Goal: Transaction & Acquisition: Purchase product/service

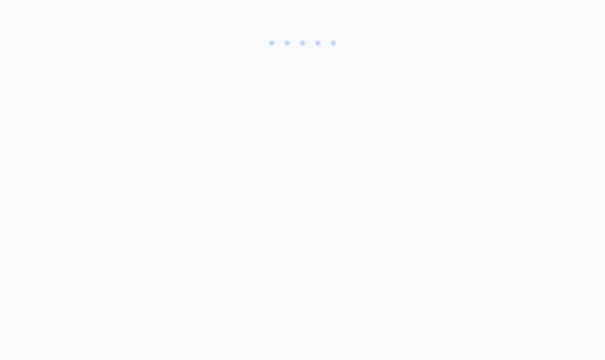
scroll to position [1, 0]
click at [321, 30] on div at bounding box center [303, 48] width 564 height 54
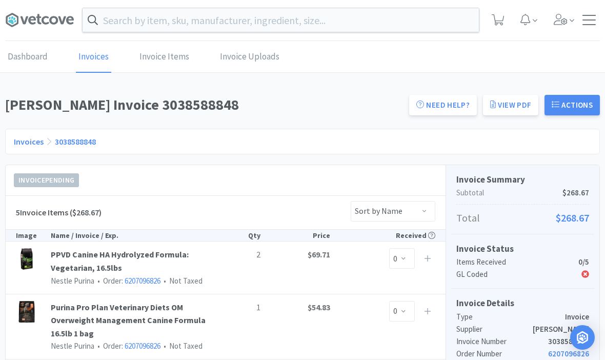
click at [131, 23] on input "text" at bounding box center [281, 20] width 397 height 24
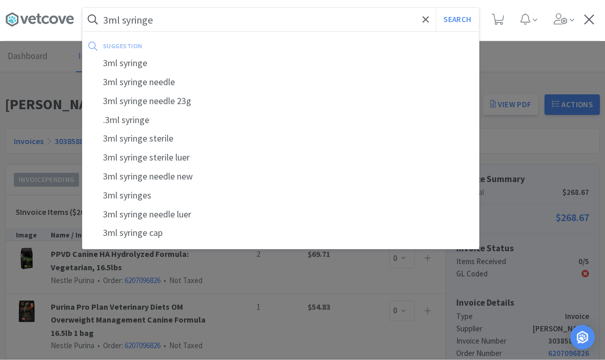
type input "3ml syringe"
click at [125, 62] on div "3ml syringe" at bounding box center [281, 63] width 397 height 19
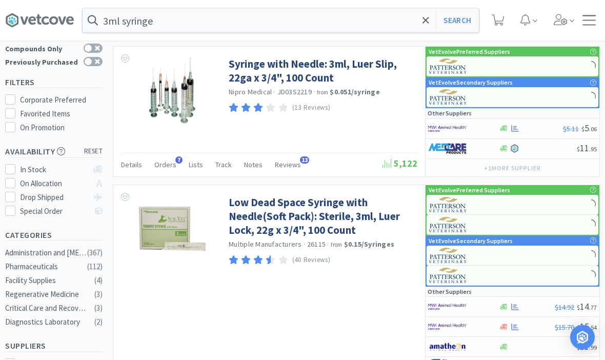
scroll to position [52, 0]
click at [354, 228] on link "Low Dead Space Syringe with Needle(Soft Pack): Sterile, 3ml, Luer Lock, 22g x 3…" at bounding box center [322, 216] width 186 height 42
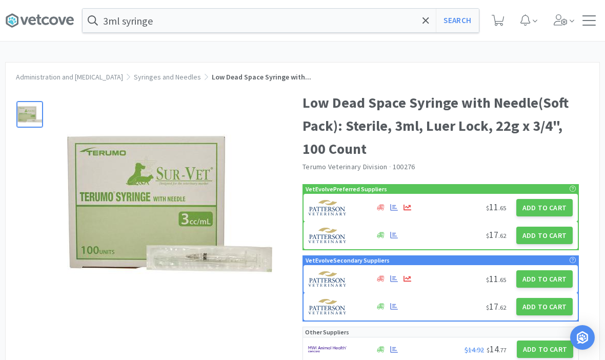
click at [553, 241] on button "Add to Cart" at bounding box center [545, 235] width 56 height 17
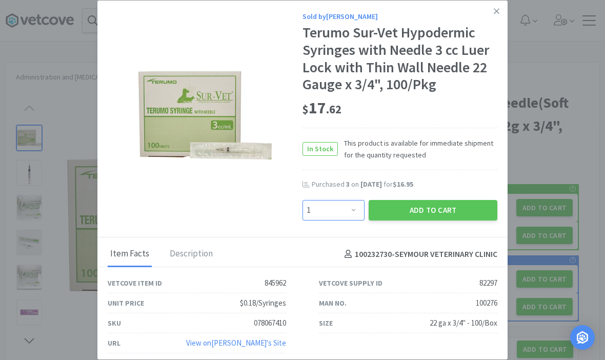
click at [359, 221] on select "Enter Quantity 1 2 3 4 5 6 7 8 9 10 11 12 13 14 15 16 17 18 19 20 Enter Quantity" at bounding box center [334, 210] width 62 height 21
select select "5"
click at [445, 221] on button "Add to Cart" at bounding box center [433, 210] width 129 height 21
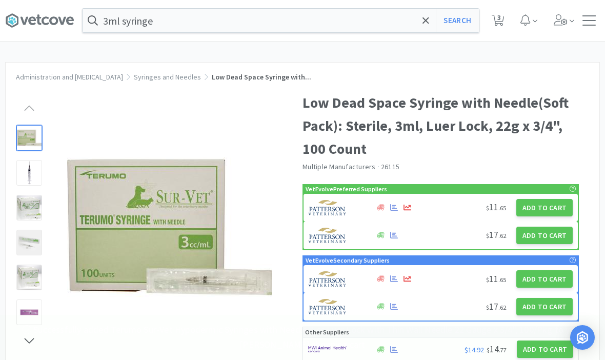
click at [347, 27] on input "3ml syringe" at bounding box center [281, 21] width 397 height 24
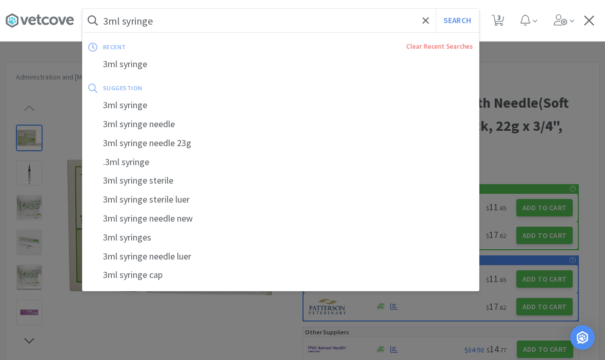
click at [429, 18] on icon at bounding box center [426, 20] width 6 height 6
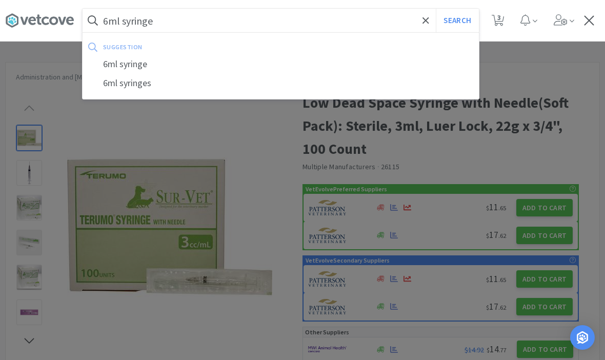
type input "6ml syringe"
click at [457, 21] on button "Search" at bounding box center [457, 21] width 43 height 24
select select "5"
select select "100"
select select "2"
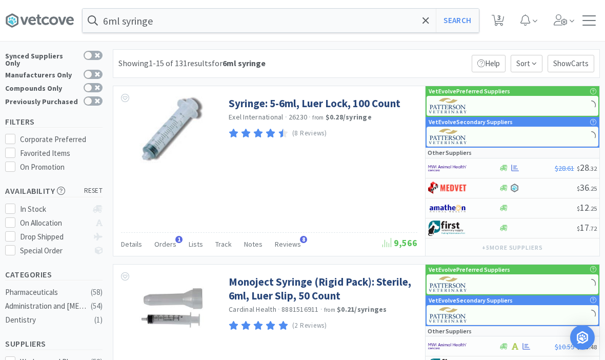
scroll to position [14, 0]
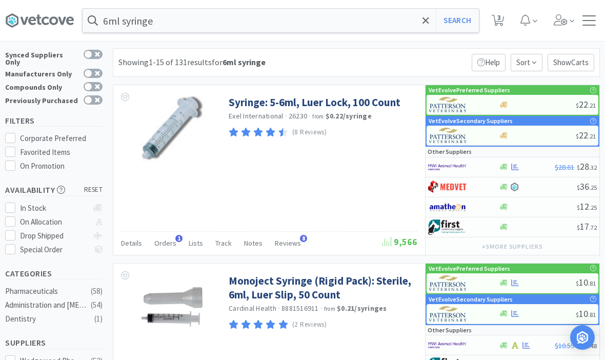
click at [378, 104] on link "Syringe: 5-6ml, Luer Lock, 100 Count" at bounding box center [315, 102] width 172 height 14
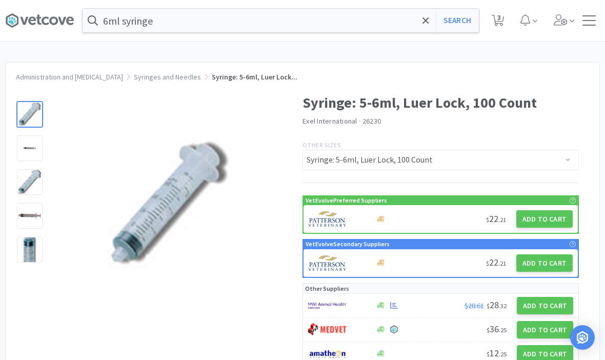
select select "5"
select select "100"
select select "2"
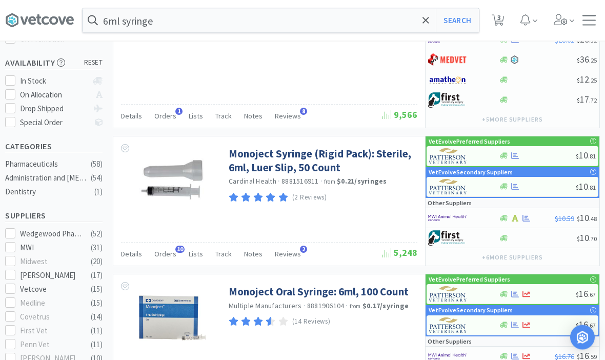
scroll to position [141, 0]
click at [254, 168] on link "Monoject Syringe (Rigid Pack): Sterile, 6ml, Luer Slip, 50 Count" at bounding box center [322, 161] width 186 height 28
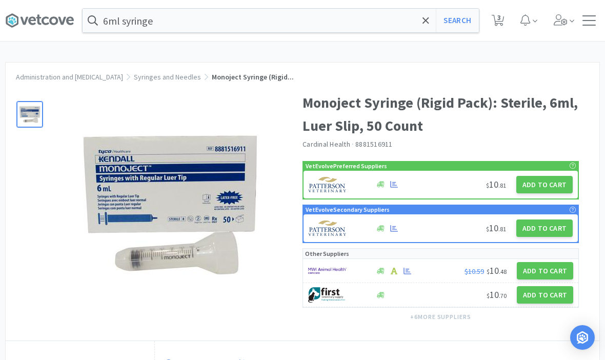
click at [551, 186] on button "Add to Cart" at bounding box center [545, 184] width 56 height 17
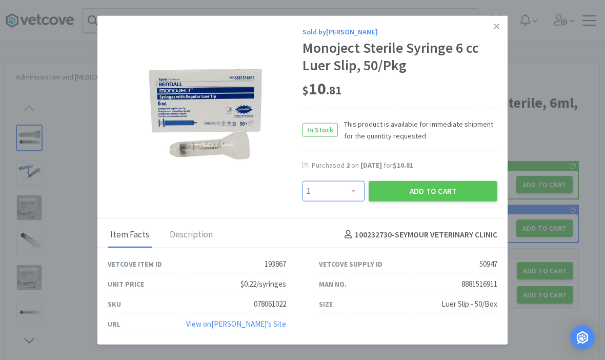
click at [349, 201] on select "Enter Quantity 1 2 3 4 5 6 7 8 9 10 11 12 13 14 15 16 17 18 19 20 Enter Quantity" at bounding box center [334, 191] width 62 height 21
select select "3"
click at [456, 201] on button "Add to Cart" at bounding box center [433, 191] width 129 height 21
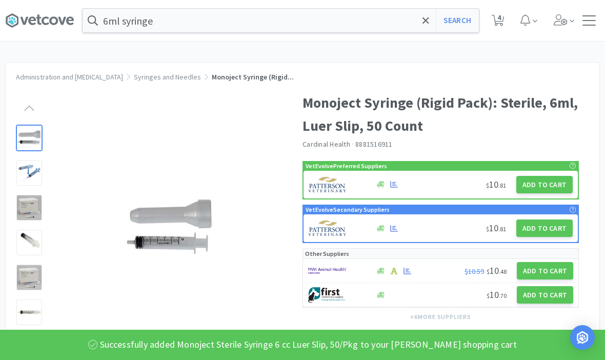
click at [429, 28] on span at bounding box center [426, 21] width 12 height 22
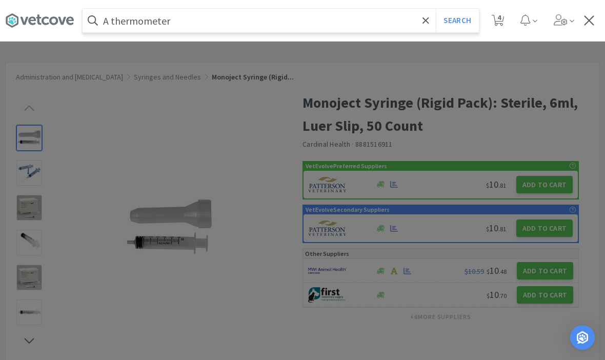
type input "A thermometer"
click at [457, 21] on button "Search" at bounding box center [457, 21] width 43 height 24
select select "5"
select select "3"
select select "100"
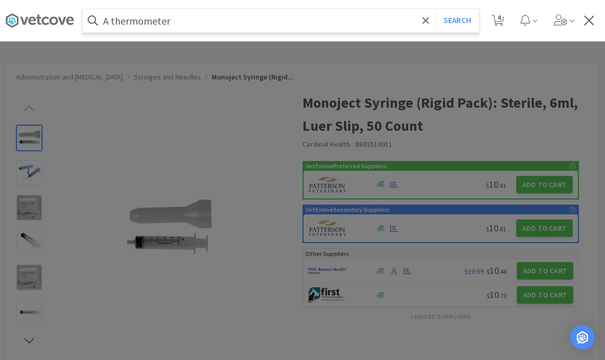
select select "2"
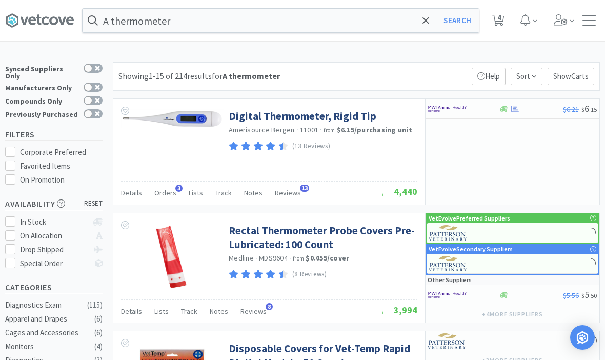
click at [269, 110] on link "Digital Thermometer, Rigid Tip" at bounding box center [303, 116] width 148 height 14
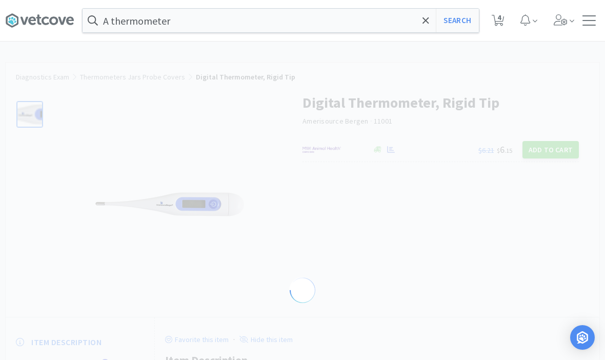
select select "275625"
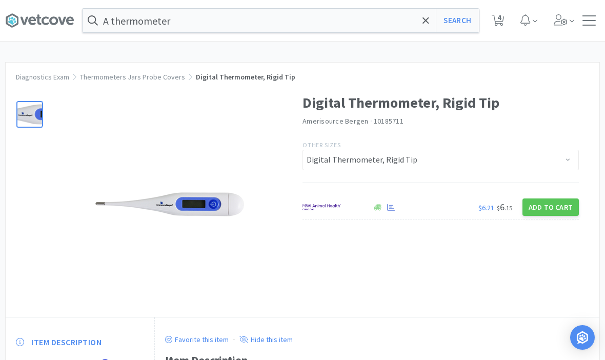
click at [557, 206] on button "Add to Cart" at bounding box center [551, 207] width 56 height 17
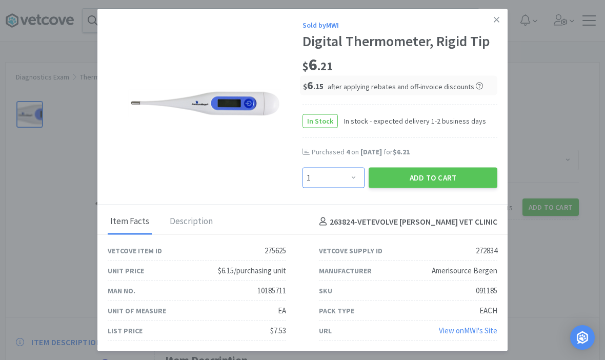
click at [349, 188] on select "Enter Quantity 1 2 3 4 5 6 7 8 9 10 11 12 13 14 15 16 17 18 19 20 Enter Quantity" at bounding box center [334, 177] width 62 height 21
select select "6"
click at [427, 188] on button "Add to Cart" at bounding box center [433, 177] width 129 height 21
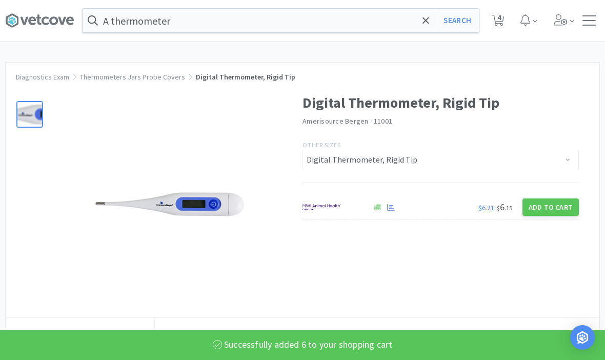
click at [425, 22] on icon at bounding box center [426, 20] width 6 height 6
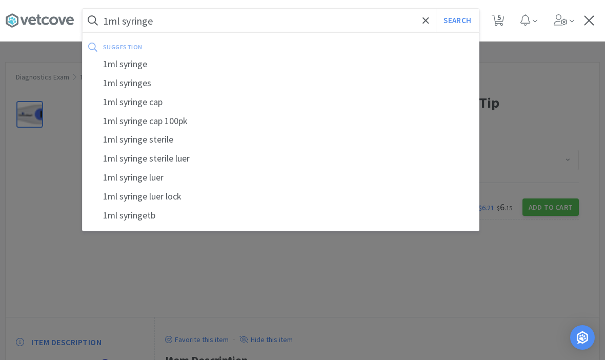
type input "1ml syringe"
click at [457, 21] on button "Search" at bounding box center [457, 21] width 43 height 24
select select "6"
select select "5"
select select "3"
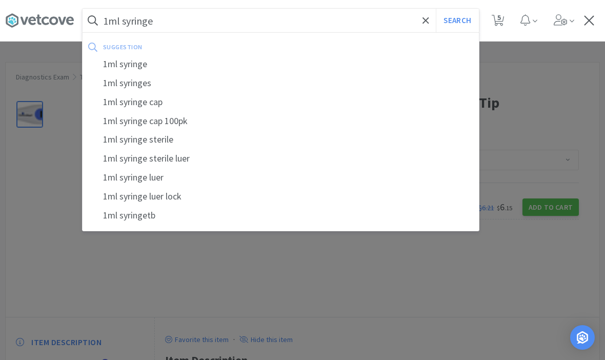
select select "100"
select select "2"
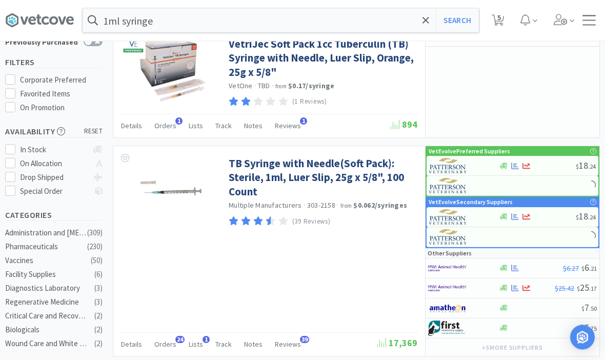
scroll to position [73, 0]
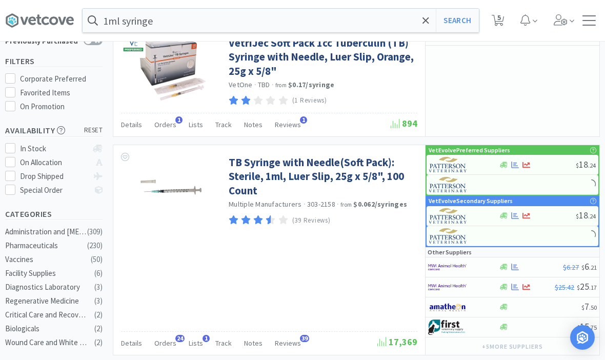
click at [372, 177] on link "TB Syringe with Needle(Soft Pack): Sterile, 1ml, Luer Slip, 25g x 5/8", 100 Cou…" at bounding box center [322, 176] width 186 height 42
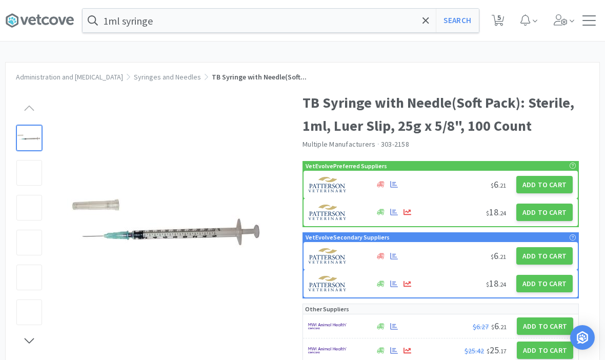
click at [543, 214] on button "Add to Cart" at bounding box center [545, 212] width 56 height 17
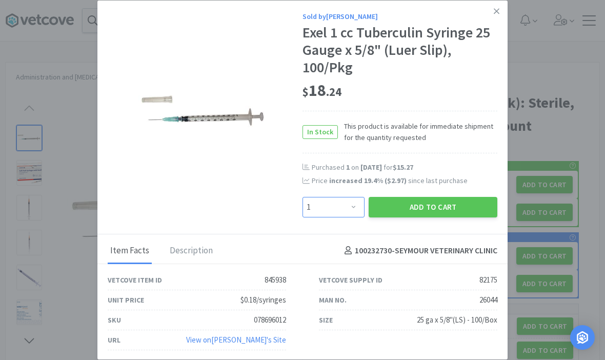
click at [351, 218] on select "Enter Quantity 1 2 3 4 5 6 7 8 9 10 11 12 13 14 15 16 17 18 19 20 Enter Quantity" at bounding box center [334, 207] width 62 height 21
click at [350, 218] on select "Enter Quantity 1 2 3 4 5 6 7 8 9 10 11 12 13 14 15 16 17 18 19 20 Enter Quantity" at bounding box center [334, 207] width 62 height 21
select select "2"
click at [440, 218] on button "Add to Cart" at bounding box center [433, 207] width 129 height 21
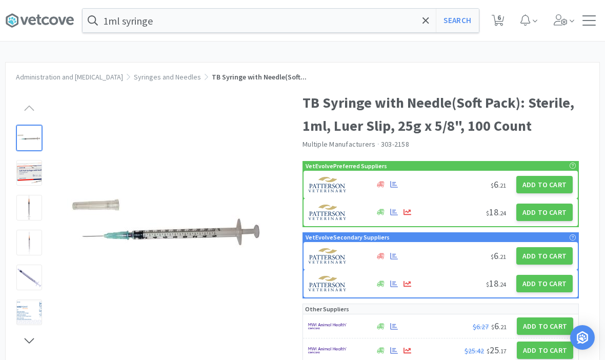
select select "6"
select select "5"
select select "3"
select select "2"
select select "100"
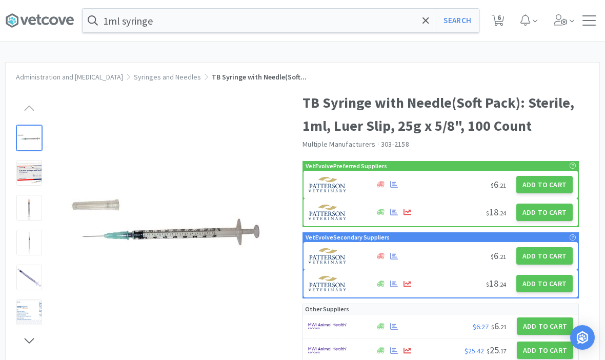
select select "2"
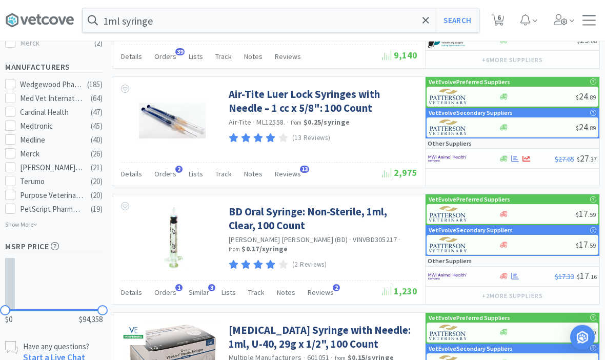
scroll to position [638, 0]
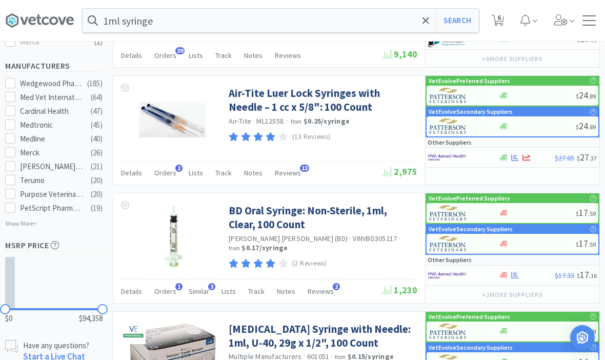
click at [424, 27] on span at bounding box center [426, 21] width 12 height 22
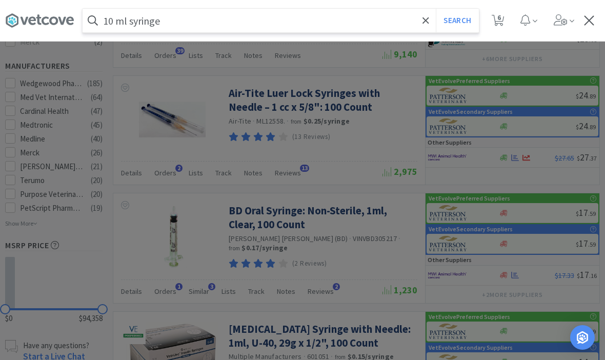
type input "10 ml syringe"
click at [457, 21] on button "Search" at bounding box center [457, 21] width 43 height 24
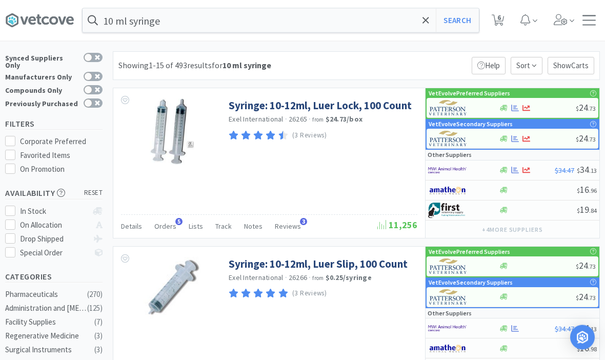
scroll to position [11, 0]
click at [253, 109] on link "Syringe: 10-12ml, Luer Lock, 100 Count" at bounding box center [320, 106] width 183 height 14
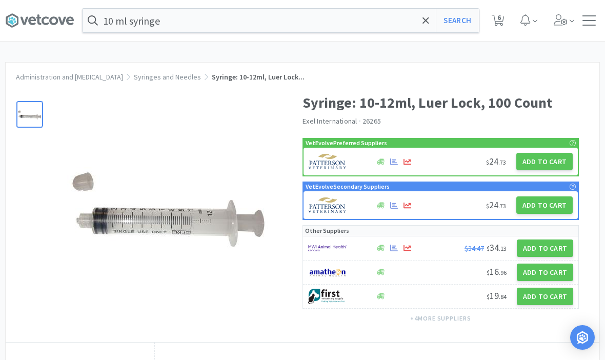
click at [538, 165] on button "Add to Cart" at bounding box center [545, 161] width 56 height 17
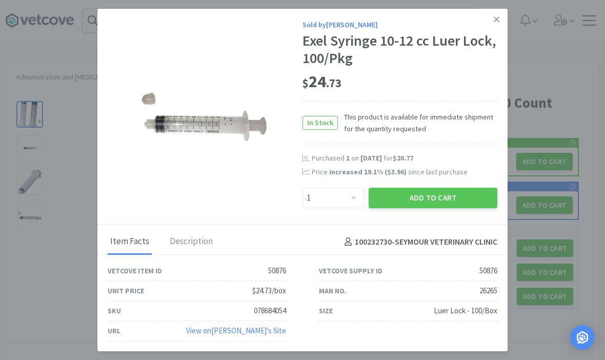
click at [344, 225] on div "Sold by [PERSON_NAME] Exel Syringe 10-12 cc Luer Lock, 100/Pkg $ 24 . 73 In Sto…" at bounding box center [302, 117] width 410 height 217
click at [332, 208] on select "Enter Quantity 1 2 3 4 5 6 7 8 9 10 11 12 13 14 15 16 17 18 19 20 Enter Quantity" at bounding box center [334, 198] width 62 height 21
select select "2"
click at [419, 208] on button "Add to Cart" at bounding box center [433, 198] width 129 height 21
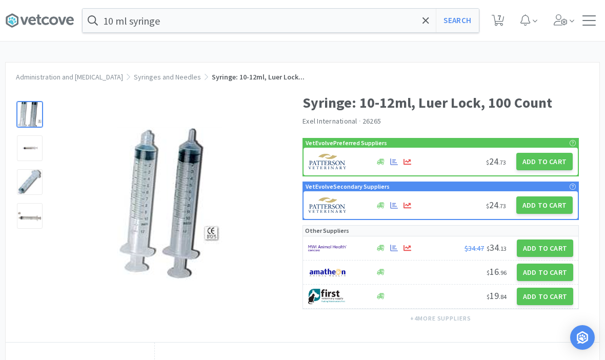
click at [416, 31] on input "10 ml syringe" at bounding box center [281, 21] width 397 height 24
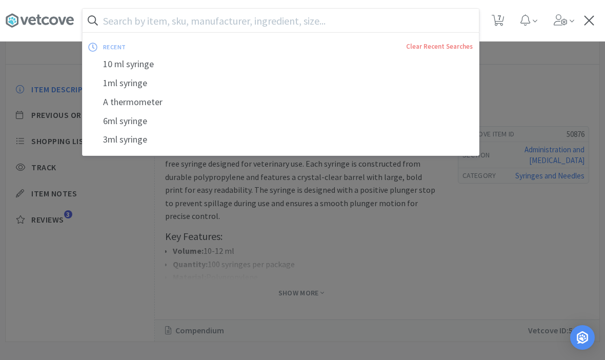
scroll to position [289, 0]
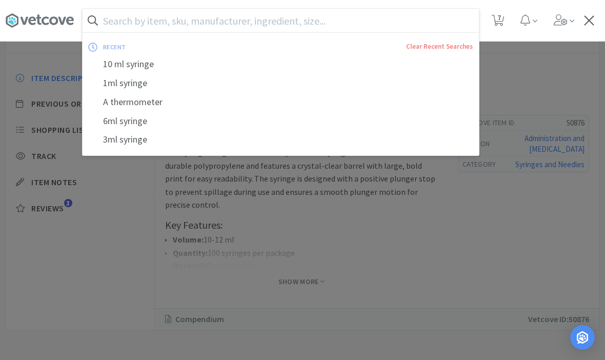
click at [436, 19] on input "text" at bounding box center [281, 21] width 397 height 24
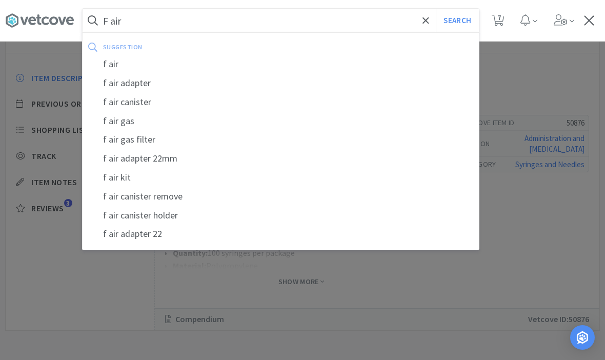
click at [142, 104] on div "f air canister" at bounding box center [281, 102] width 397 height 19
type input "f air canister"
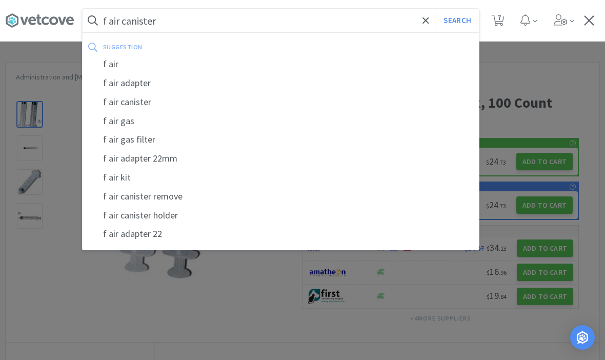
select select "6"
select select "5"
select select "3"
select select "2"
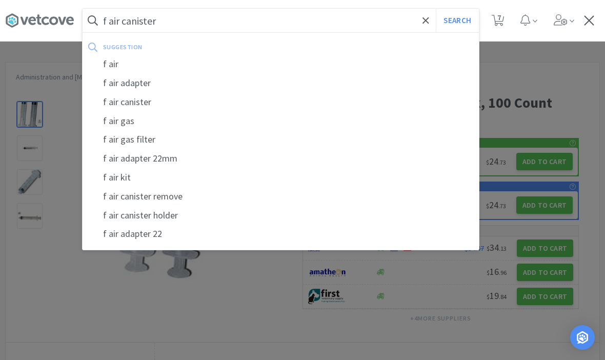
select select "100"
select select "2"
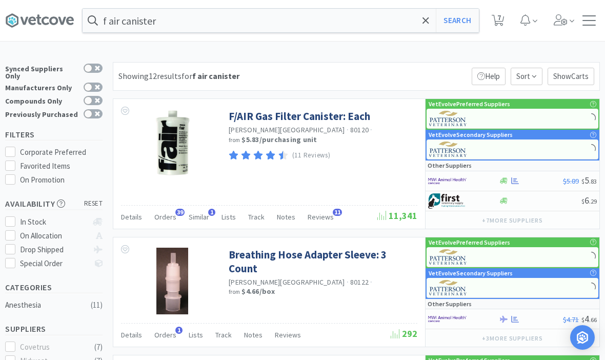
click at [339, 120] on link "F/AIR Gas Filter Canister: Each" at bounding box center [300, 116] width 142 height 14
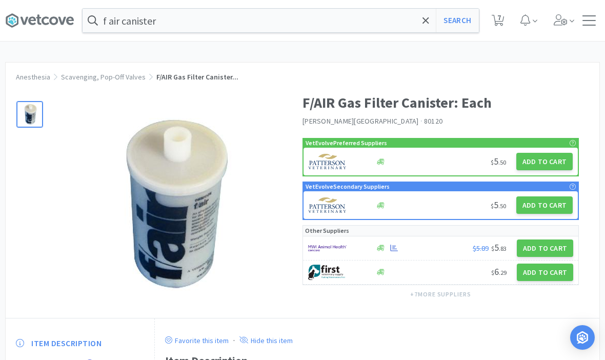
click at [551, 158] on button "Add to Cart" at bounding box center [545, 161] width 56 height 17
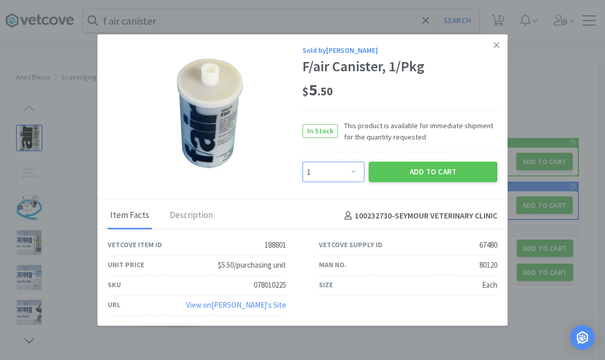
click at [357, 183] on select "Enter Quantity 1 2 3 4 5 6 7 8 9 10 11 12 13 14 15 16 17 18 19 20 Enter Quantity" at bounding box center [334, 172] width 62 height 21
select select "4"
click at [441, 183] on button "Add to Cart" at bounding box center [433, 172] width 129 height 21
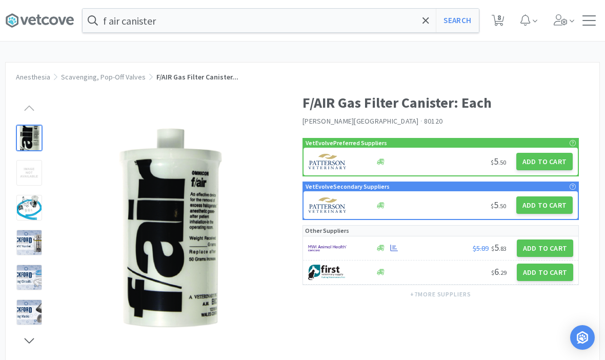
click at [502, 12] on span "8" at bounding box center [498, 20] width 21 height 41
select select "100"
select select "2"
select select "6"
select select "4"
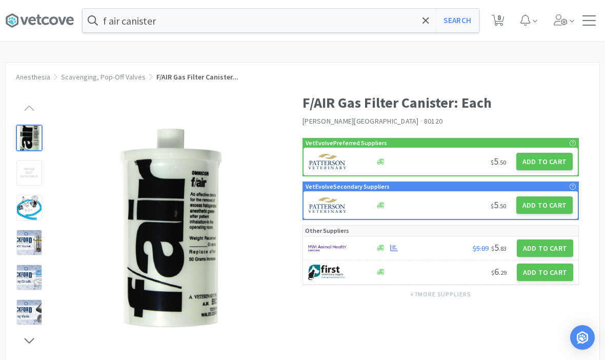
select select "5"
select select "3"
select select "2"
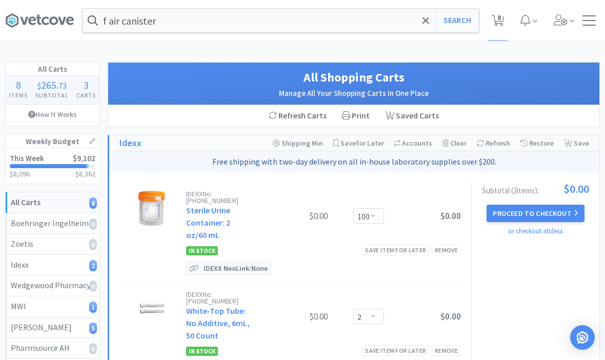
click at [423, 24] on icon at bounding box center [426, 20] width 7 height 10
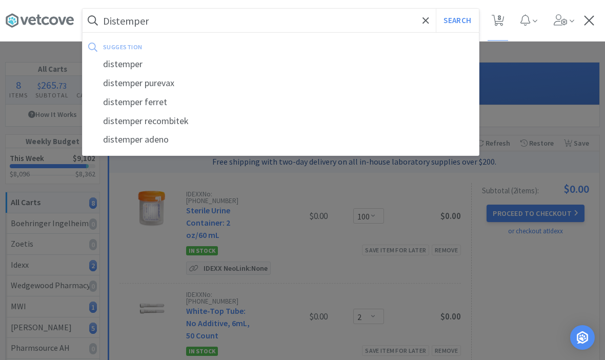
type input "Distemper"
click at [457, 21] on button "Search" at bounding box center [457, 21] width 43 height 24
select select "6"
select select "4"
select select "5"
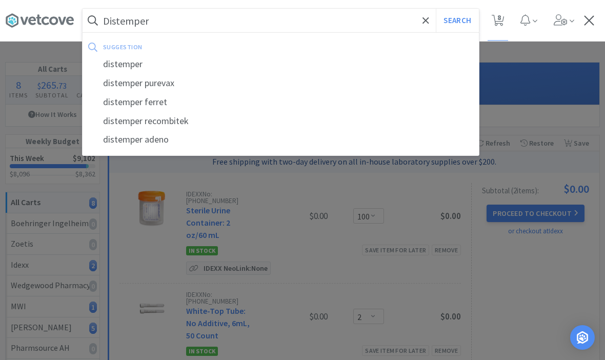
select select "3"
select select "2"
select select "100"
select select "2"
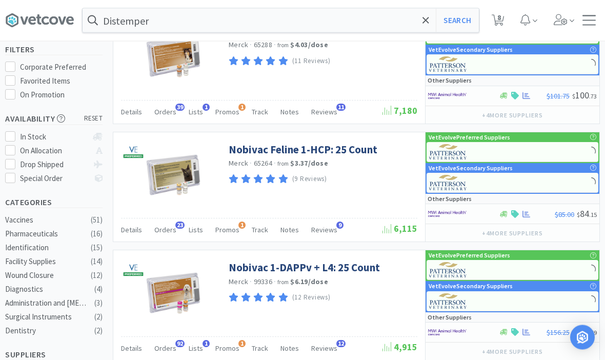
scroll to position [150, 0]
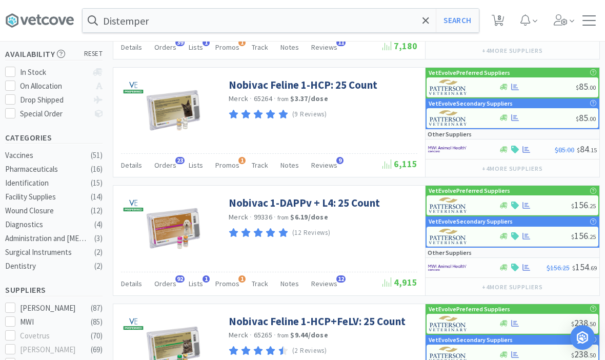
click at [365, 202] on link "Nobivac 1-DAPPv + L4: 25 Count" at bounding box center [304, 203] width 151 height 14
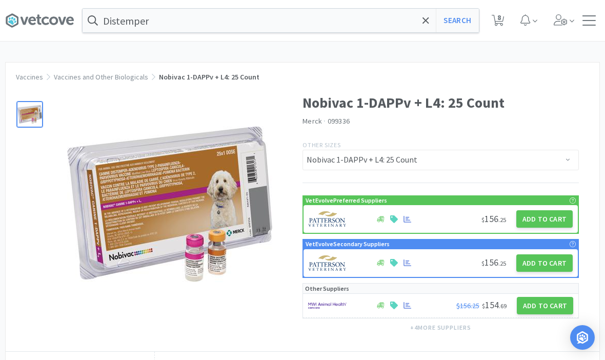
click at [556, 219] on button "Add to Cart" at bounding box center [545, 218] width 56 height 17
select select "1"
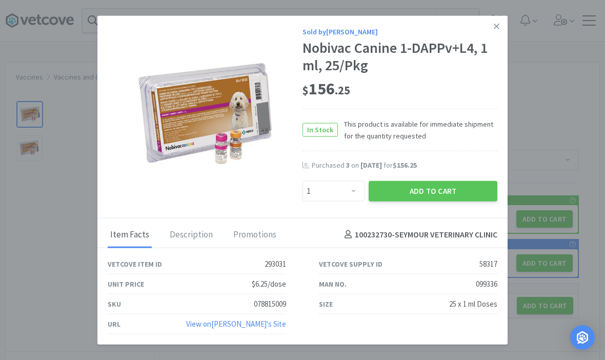
click at [445, 201] on button "Add to Cart" at bounding box center [433, 191] width 129 height 21
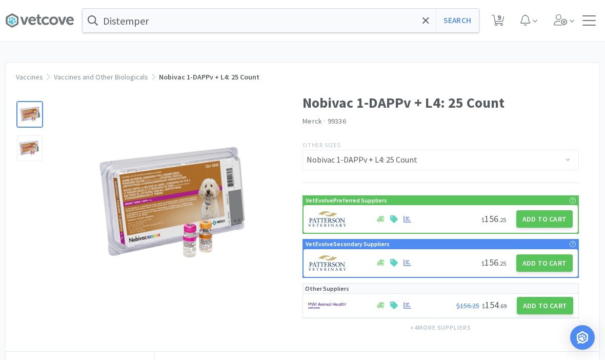
click at [427, 27] on span at bounding box center [426, 21] width 12 height 22
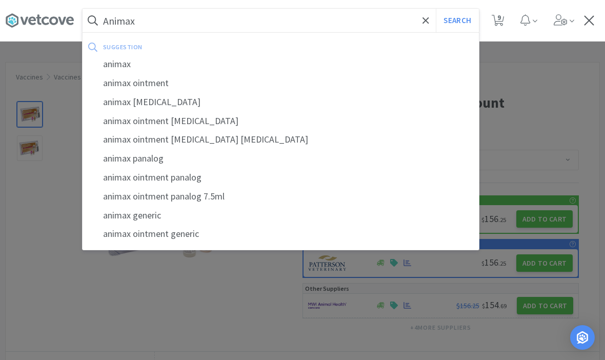
click at [190, 63] on div "animax" at bounding box center [281, 64] width 397 height 19
type input "animax"
select select "6"
select select "4"
select select "5"
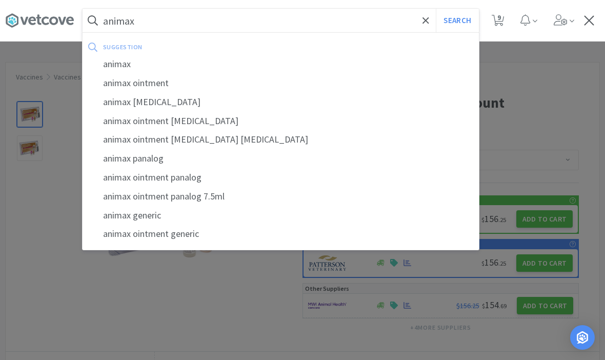
select select "3"
select select "1"
select select "2"
select select "100"
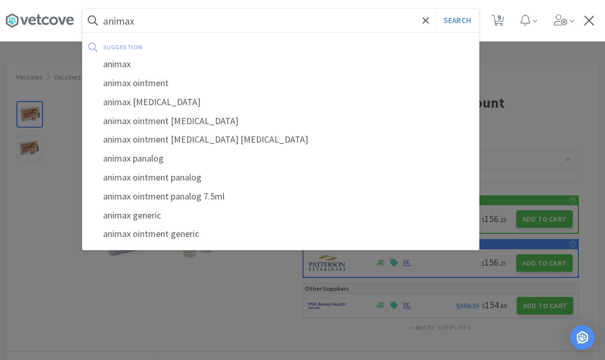
select select "2"
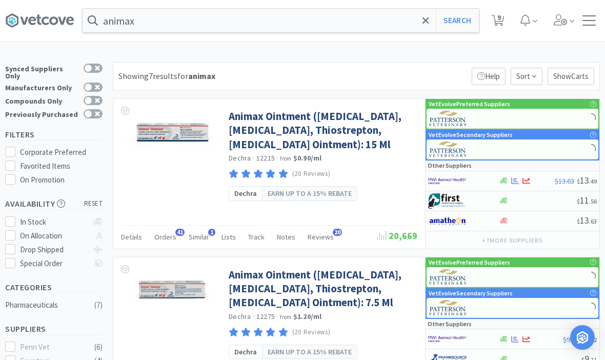
click at [385, 132] on link "Animax Ointment ([MEDICAL_DATA], [MEDICAL_DATA], Thiostrepton, [MEDICAL_DATA] O…" at bounding box center [322, 130] width 186 height 42
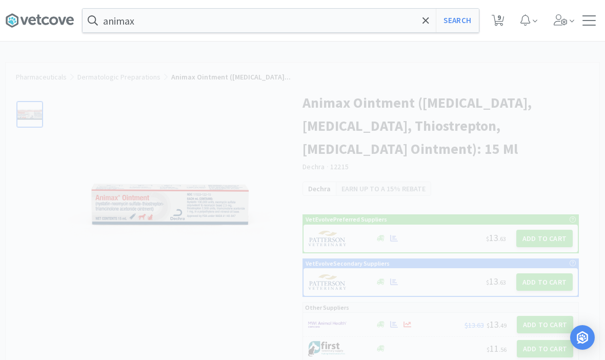
select select "143513"
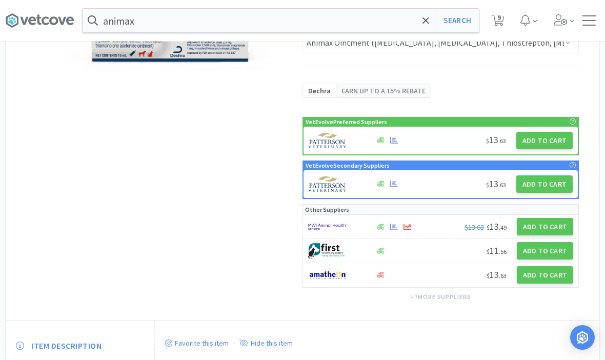
scroll to position [143, 0]
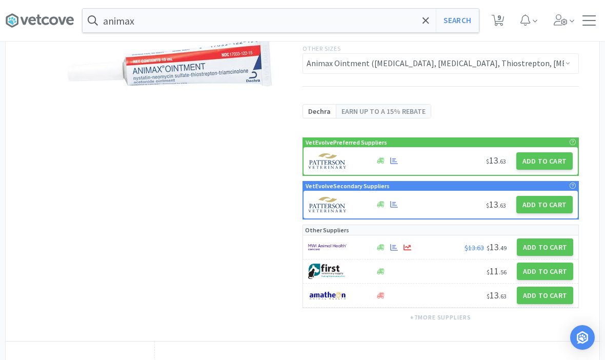
click at [553, 166] on button "Add to Cart" at bounding box center [545, 160] width 56 height 17
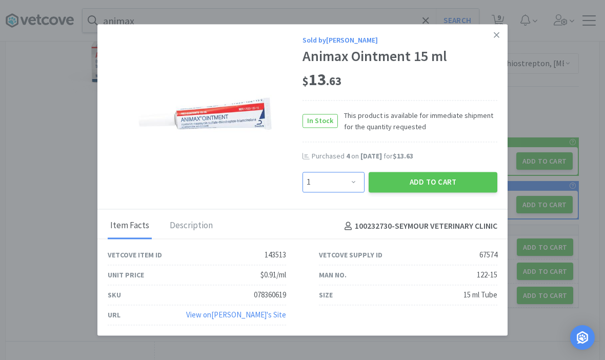
click at [348, 192] on select "Enter Quantity 1 2 3 4 5 6 7 8 9 10 11 12 13 14 15 16 17 18 19 20 Enter Quantity" at bounding box center [334, 182] width 62 height 21
select select "4"
click at [443, 192] on button "Add to Cart" at bounding box center [433, 182] width 129 height 21
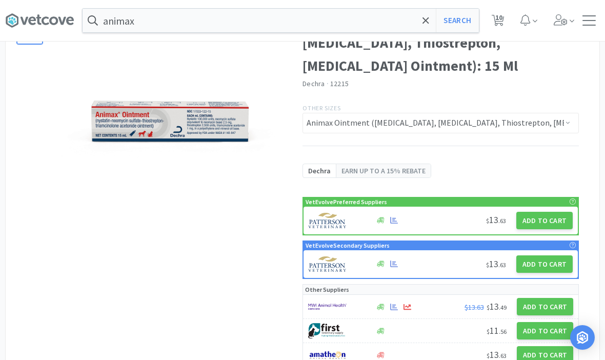
scroll to position [0, 0]
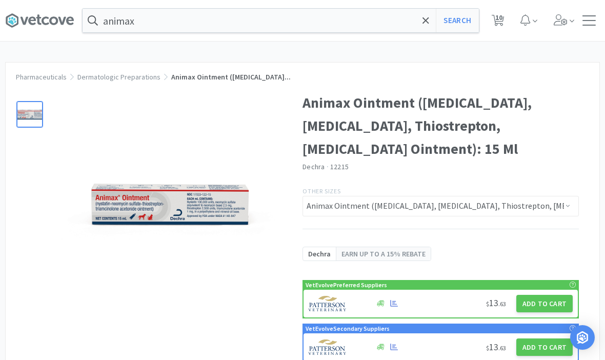
click at [422, 21] on span at bounding box center [426, 21] width 12 height 22
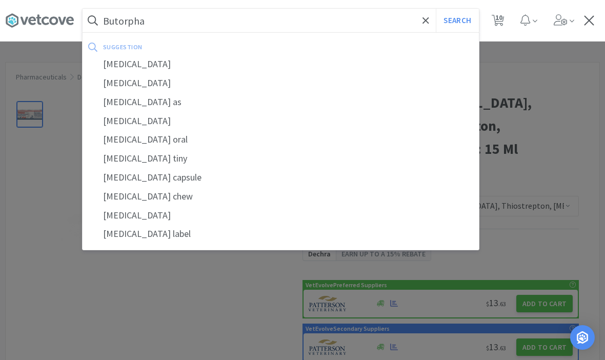
click at [172, 60] on div "[MEDICAL_DATA]" at bounding box center [281, 64] width 397 height 19
type input "[MEDICAL_DATA]"
select select "6"
select select "4"
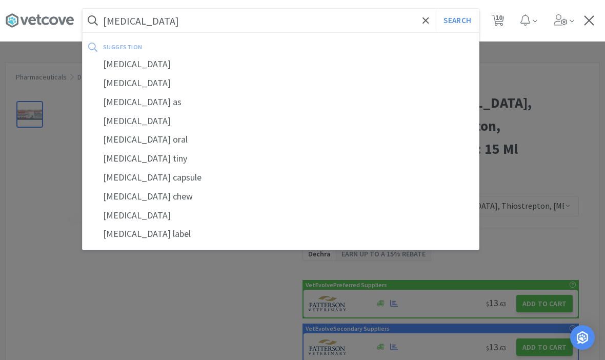
select select "5"
select select "3"
select select "1"
select select "2"
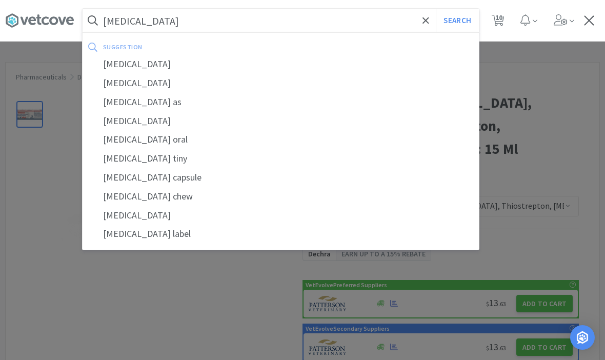
select select "100"
select select "2"
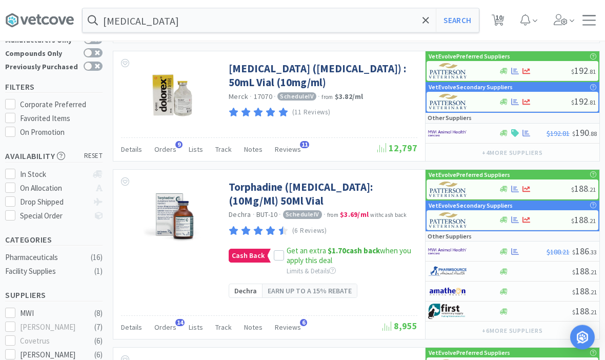
scroll to position [48, 0]
click at [280, 252] on icon at bounding box center [279, 255] width 7 height 7
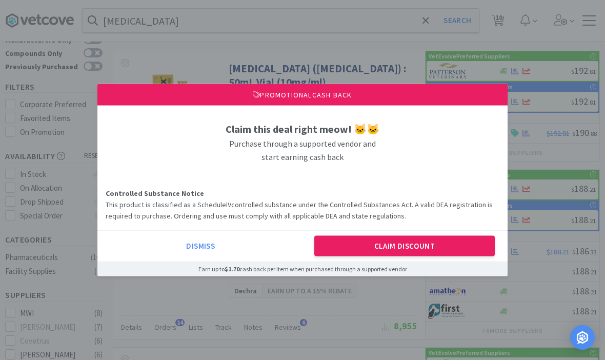
click at [392, 256] on button "Claim Discount" at bounding box center [405, 245] width 181 height 21
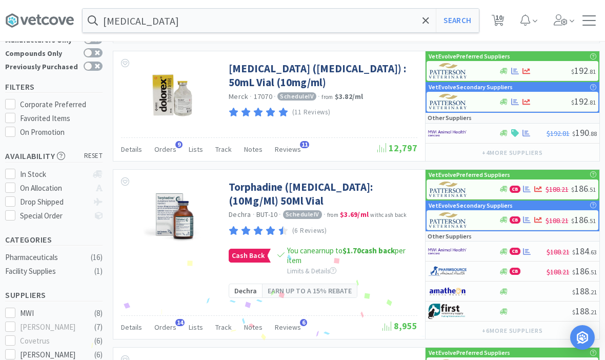
click at [306, 190] on link "Torphadine ([MEDICAL_DATA]: (10Mg/Ml) 50Ml Vial" at bounding box center [322, 194] width 186 height 28
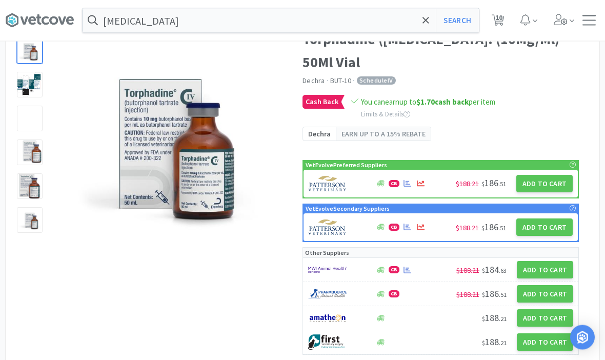
scroll to position [61, 0]
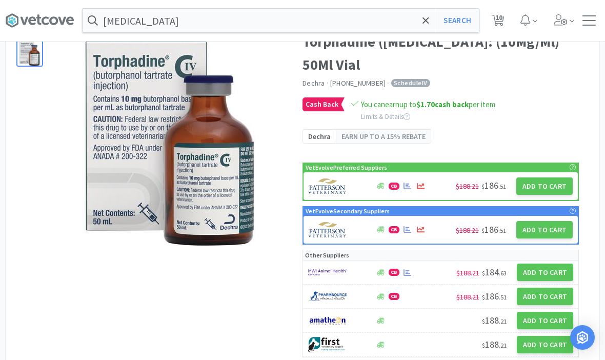
click at [541, 184] on button "Add to Cart" at bounding box center [545, 186] width 56 height 17
select select "1"
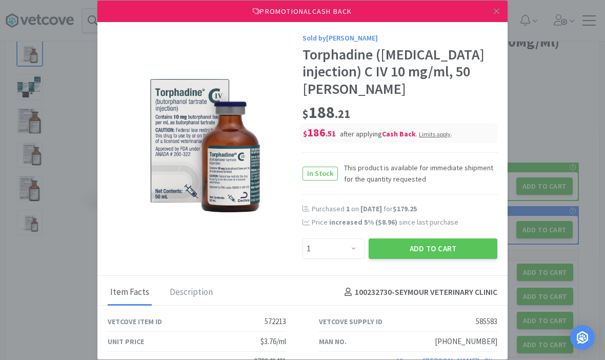
click at [445, 257] on button "Add to Cart" at bounding box center [433, 249] width 129 height 21
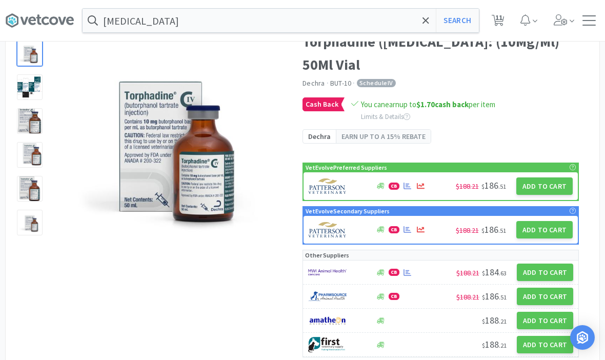
select select "6"
select select "4"
select select "5"
select select "3"
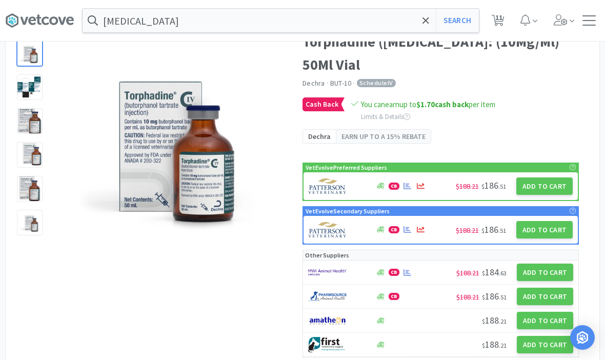
select select "1"
select select "2"
select select "1"
select select "100"
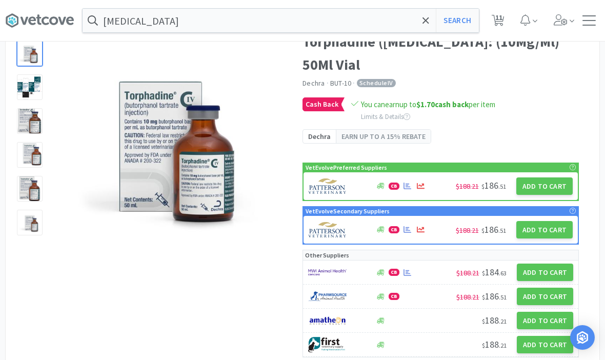
select select "2"
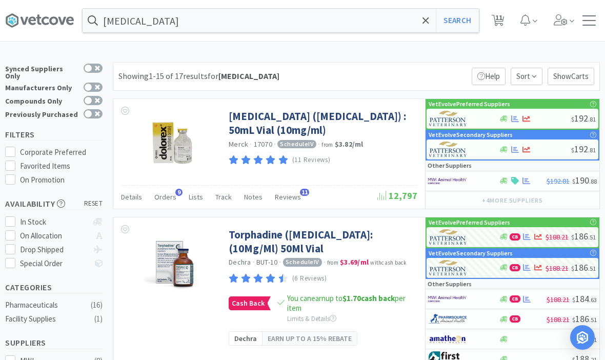
click at [426, 28] on span at bounding box center [426, 21] width 12 height 22
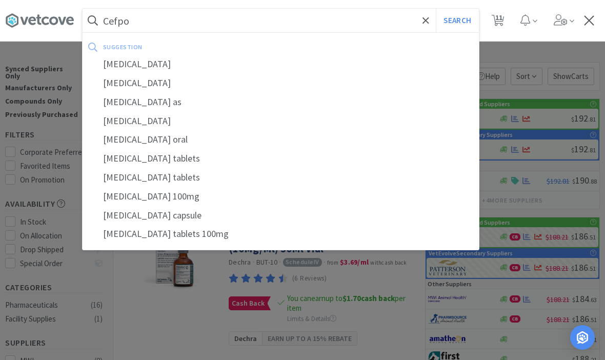
click at [129, 76] on div "[MEDICAL_DATA]" at bounding box center [281, 83] width 397 height 19
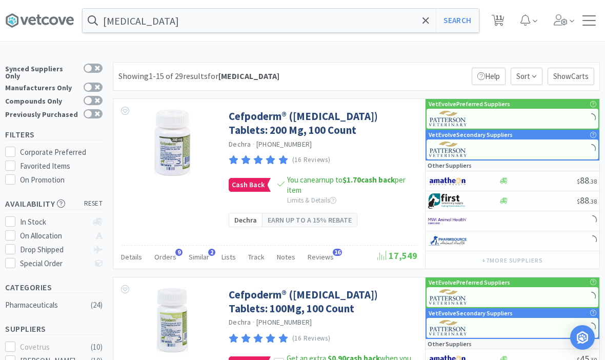
click at [228, 26] on input "[MEDICAL_DATA]" at bounding box center [281, 21] width 397 height 24
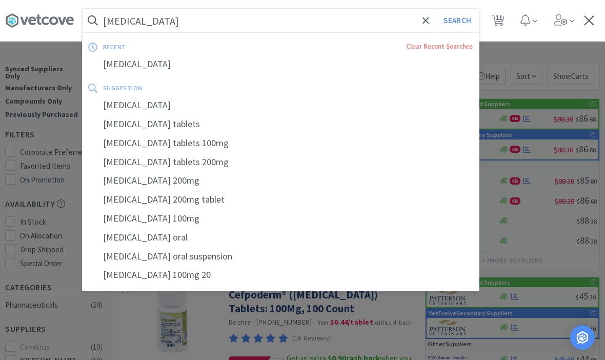
type input "[MEDICAL_DATA]"
click at [457, 21] on button "Search" at bounding box center [457, 21] width 43 height 24
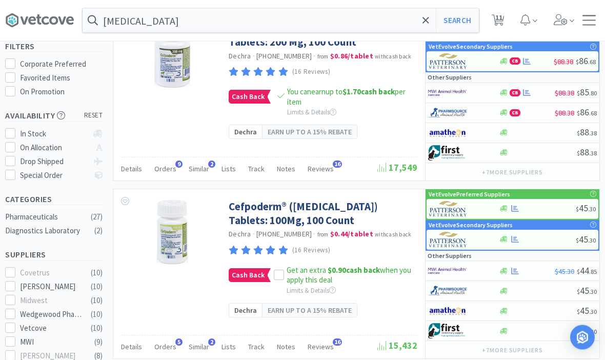
scroll to position [91, 0]
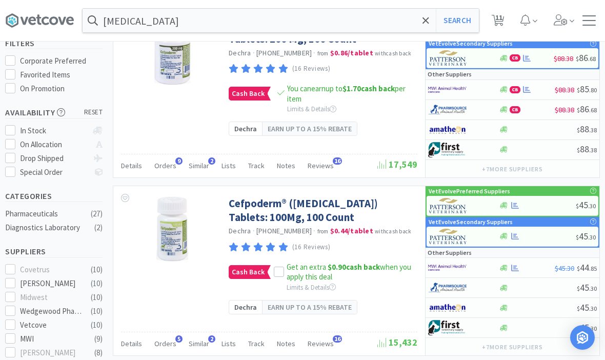
click at [270, 279] on div "Cash Back Get an extra $0.90 cash back when you apply this deal Limits & Details" at bounding box center [322, 272] width 186 height 20
click at [278, 274] on icon at bounding box center [279, 272] width 7 height 7
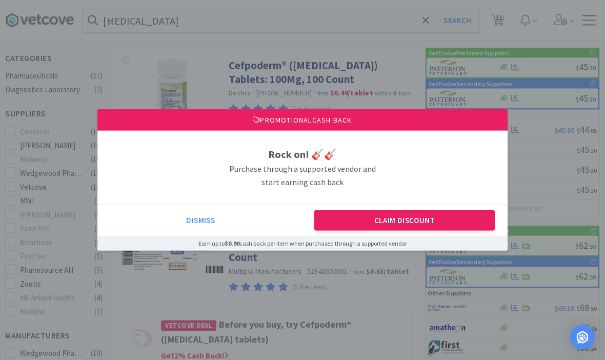
click at [462, 231] on button "Claim Discount" at bounding box center [405, 220] width 181 height 21
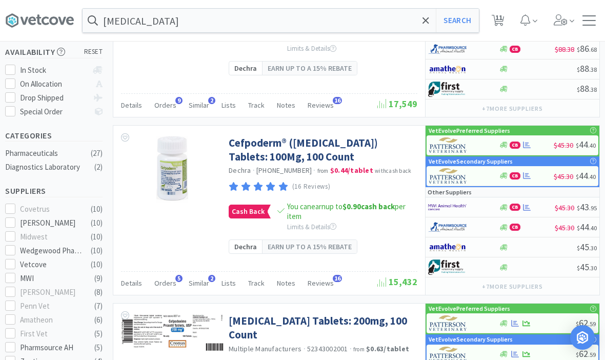
scroll to position [140, 0]
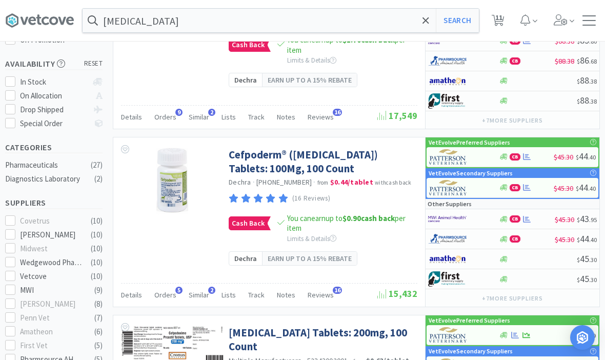
click at [258, 166] on link "Cefpoderm® ([MEDICAL_DATA]) Tablets: 100Mg, 100 Count" at bounding box center [322, 162] width 186 height 28
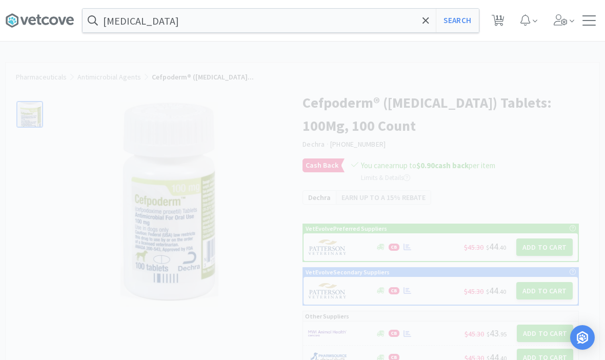
select select "291704"
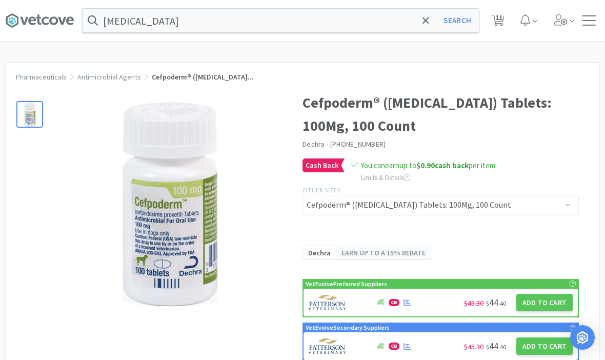
click at [544, 302] on button "Add to Cart" at bounding box center [545, 302] width 56 height 17
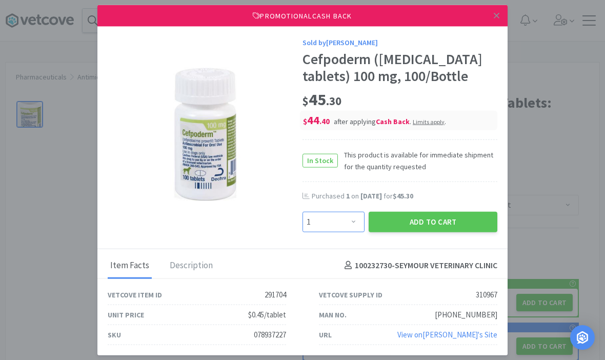
click at [337, 232] on select "Enter Quantity 1 2 3 4 5 6 7 8 9 10 11 12 13 14 15 16 17 18 19 20 Enter Quantity" at bounding box center [334, 221] width 62 height 21
select select "2"
click at [452, 228] on button "Add to Cart" at bounding box center [433, 221] width 129 height 21
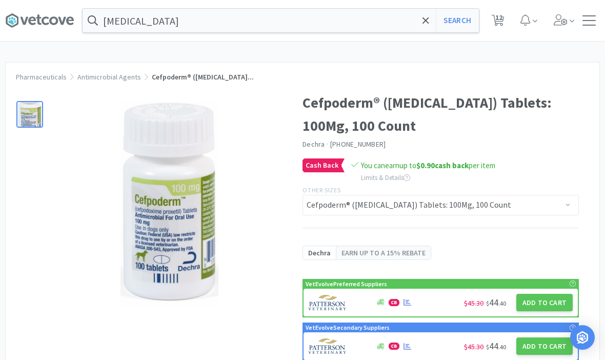
click at [417, 26] on input "[MEDICAL_DATA]" at bounding box center [281, 21] width 397 height 24
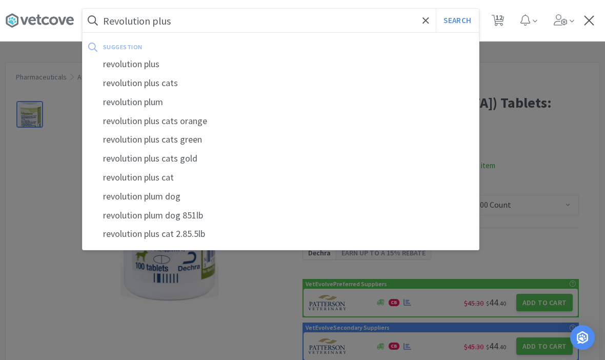
type input "Revolution plus"
click at [457, 21] on button "Search" at bounding box center [457, 21] width 43 height 24
select select "6"
select select "4"
select select "2"
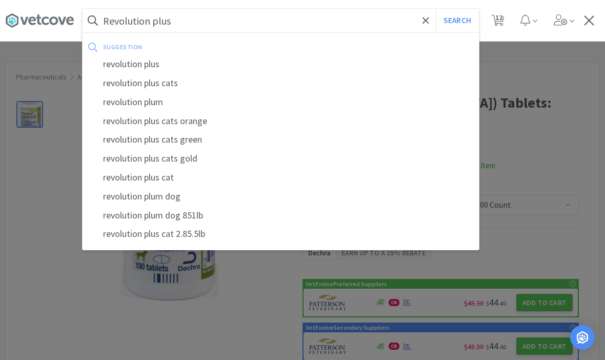
select select "4"
select select "5"
select select "3"
select select "1"
select select "2"
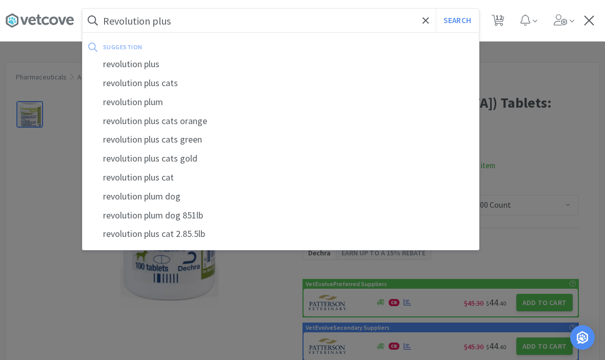
select select "2"
select select "1"
select select "100"
select select "2"
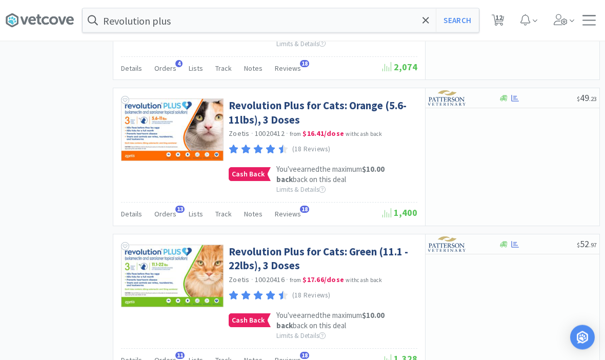
scroll to position [737, 0]
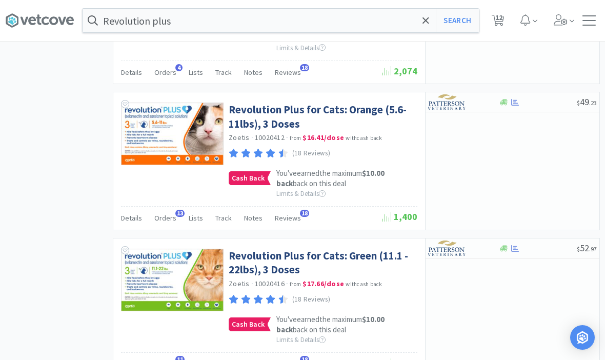
click at [260, 112] on link "Revolution Plus for Cats: Orange (5.6-11lbs), 3 Doses" at bounding box center [322, 117] width 186 height 28
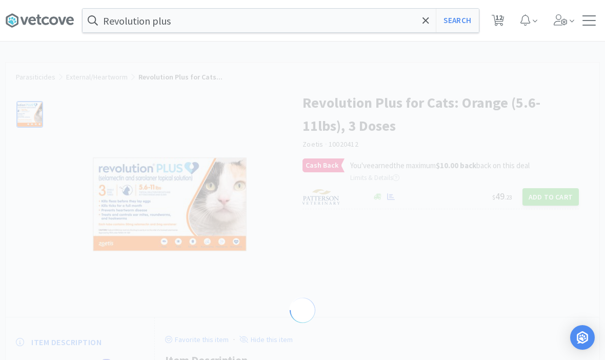
select select "286641"
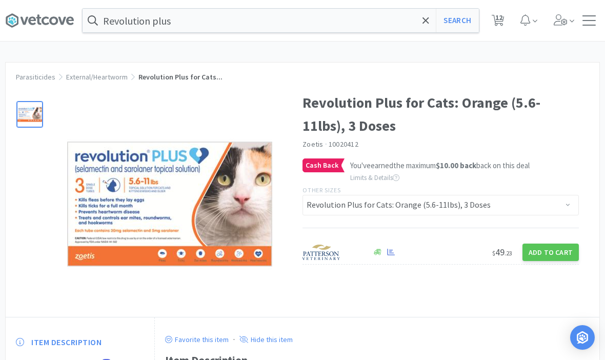
click at [555, 252] on button "Add to Cart" at bounding box center [551, 252] width 56 height 17
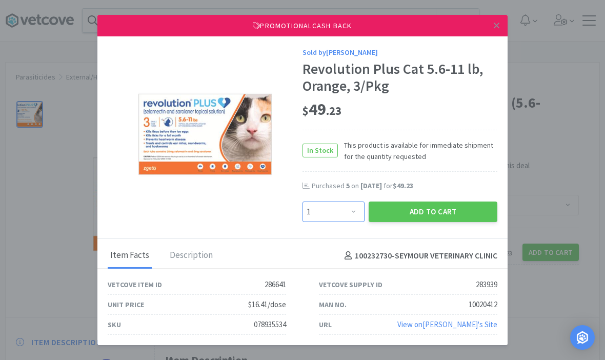
click at [351, 206] on select "Enter Quantity 1 2 3 4 5 6 7 8 9 10 11 12 13 14 15 16 17 18 19 20 Enter Quantity" at bounding box center [334, 212] width 62 height 21
select select "4"
click at [343, 229] on div "Sold by [PERSON_NAME] Revolution Plus Cat 5.6-11 lb, Orange, 3/Pkg $ 49 . 23 In…" at bounding box center [302, 137] width 410 height 203
click at [421, 213] on button "Add to Cart" at bounding box center [433, 212] width 129 height 21
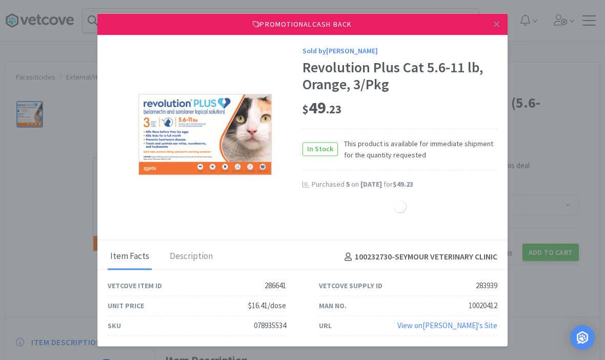
select select "1"
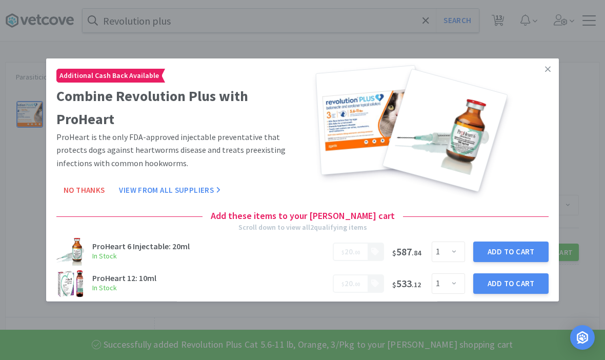
scroll to position [2, 0]
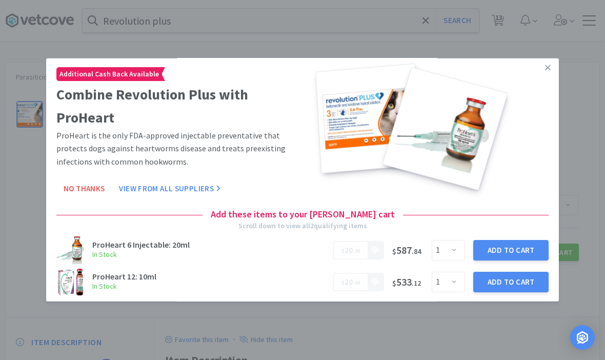
click at [547, 71] on icon at bounding box center [548, 67] width 6 height 9
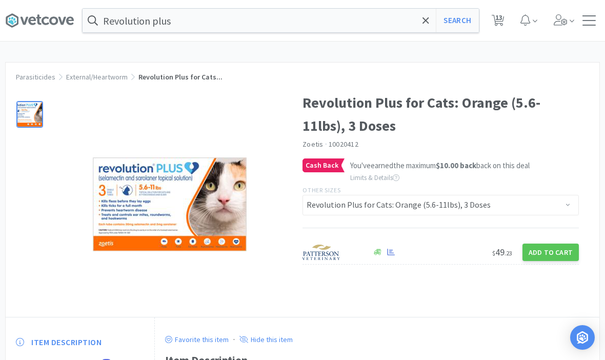
click at [426, 22] on icon at bounding box center [426, 20] width 7 height 10
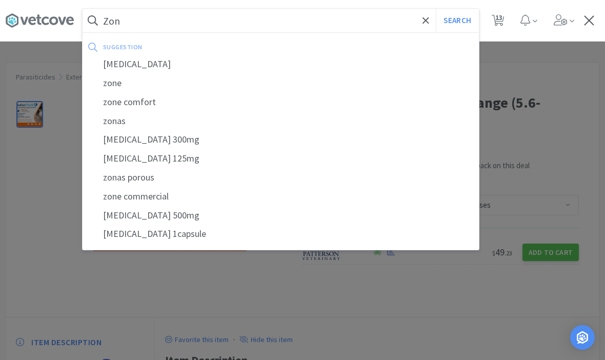
click at [129, 58] on div "[MEDICAL_DATA]" at bounding box center [281, 64] width 397 height 19
type input "[MEDICAL_DATA]"
select select "6"
select select "4"
select select "2"
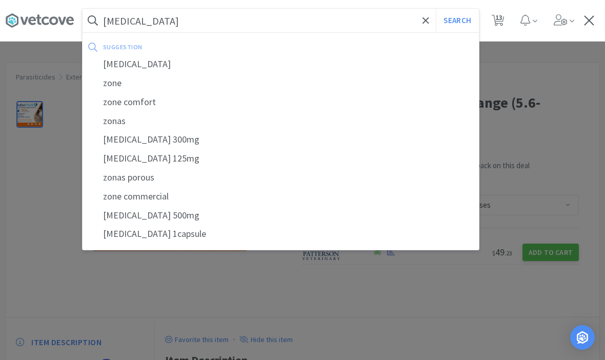
select select "4"
select select "5"
select select "3"
select select "1"
select select "4"
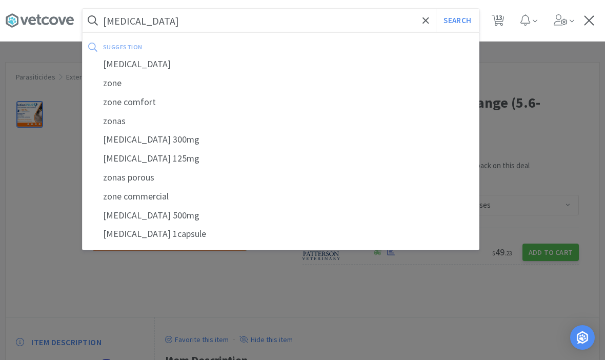
select select "2"
select select "1"
select select "100"
select select "2"
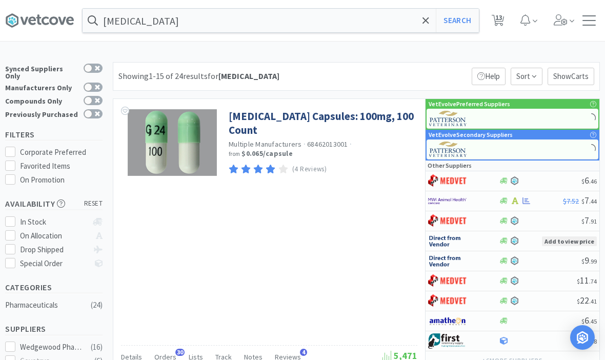
click at [249, 128] on link "[MEDICAL_DATA] Capsules: 100mg, 100 Count" at bounding box center [322, 123] width 186 height 28
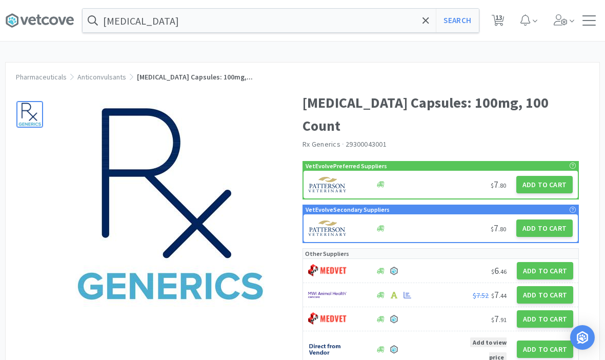
click at [552, 176] on button "Add to Cart" at bounding box center [545, 184] width 56 height 17
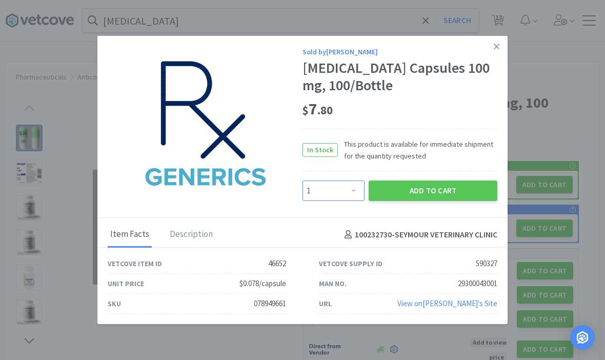
click at [355, 181] on select "Enter Quantity 1 2 3 4 5 6 7 8 9 10 11 12 13 14 15 16 17 18 19 20 Enter Quantity" at bounding box center [334, 191] width 62 height 21
select select "2"
click at [429, 197] on button "Add to Cart" at bounding box center [433, 191] width 129 height 21
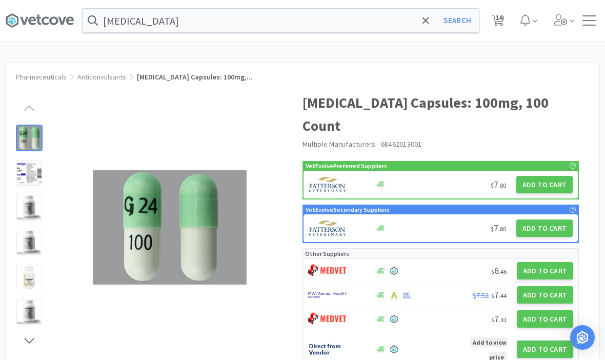
click at [421, 23] on span at bounding box center [426, 21] width 12 height 22
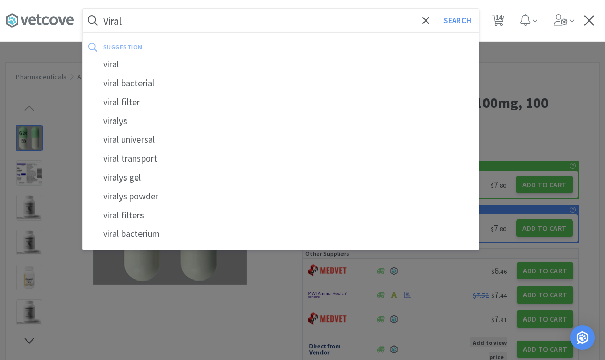
click at [126, 124] on div "viralys" at bounding box center [281, 121] width 397 height 19
type input "viralys"
select select "6"
select select "4"
select select "2"
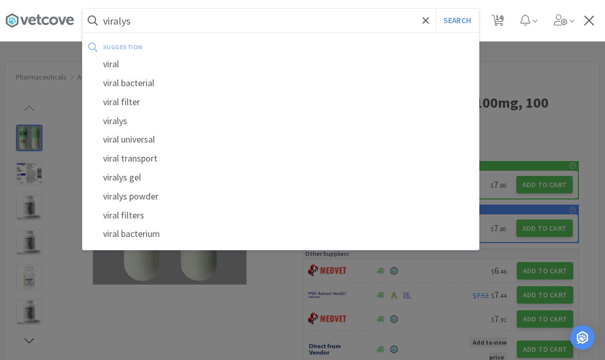
select select "4"
select select "5"
select select "3"
select select "1"
select select "4"
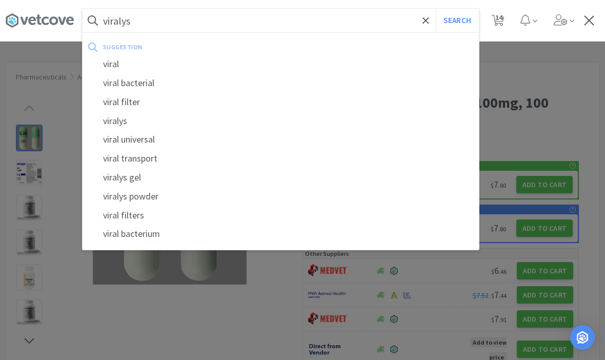
select select "2"
select select "1"
select select "2"
select select "100"
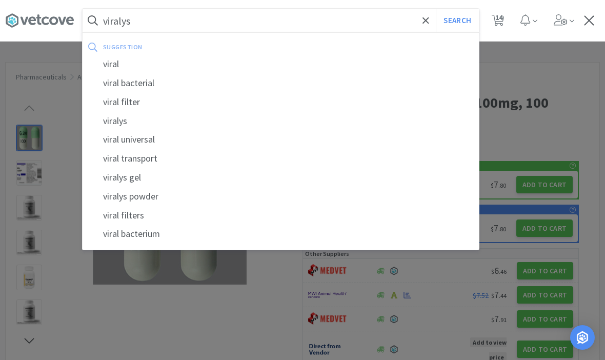
select select "2"
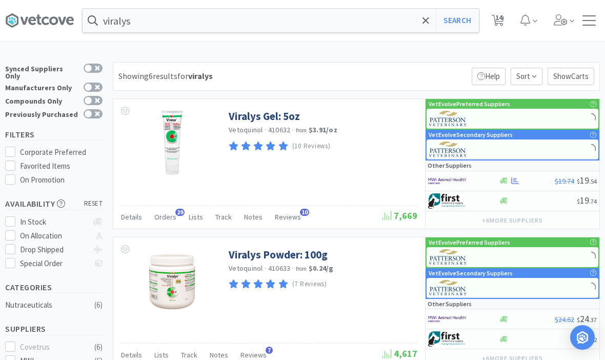
click at [281, 115] on link "Viralys Gel: 5oz" at bounding box center [264, 116] width 71 height 14
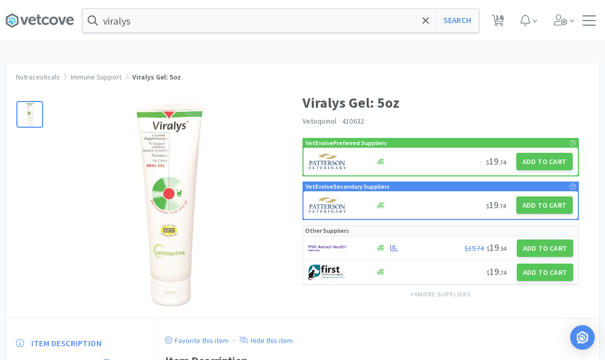
click at [546, 164] on button "Add to Cart" at bounding box center [545, 161] width 56 height 17
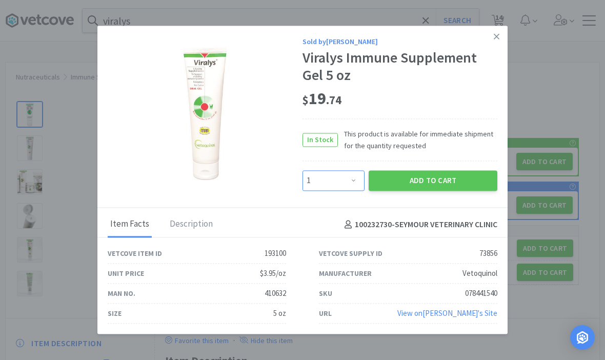
click at [353, 180] on select "Enter Quantity 1 2 3 4 5 6 7 8 9 10 11 12 13 14 15 16 17 18 19 20 Enter Quantity" at bounding box center [334, 180] width 62 height 21
select select "2"
click at [467, 174] on button "Add to Cart" at bounding box center [433, 180] width 129 height 21
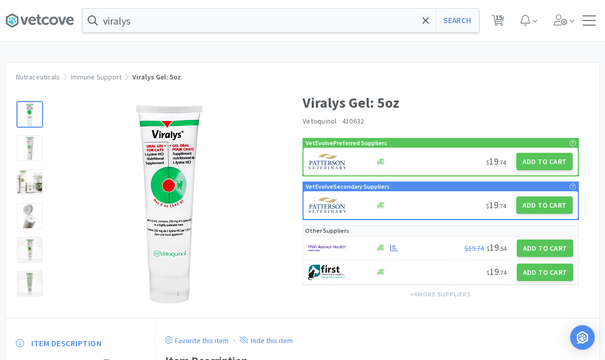
click at [420, 17] on input "viralys" at bounding box center [281, 21] width 397 height 24
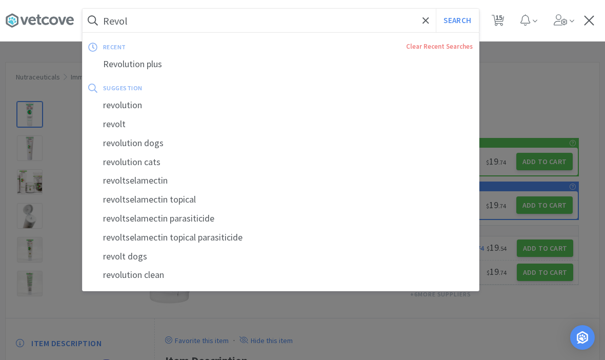
click at [144, 64] on div "Revolution plus" at bounding box center [281, 64] width 397 height 19
type input "Revolution plus"
select select "6"
select select "4"
select select "2"
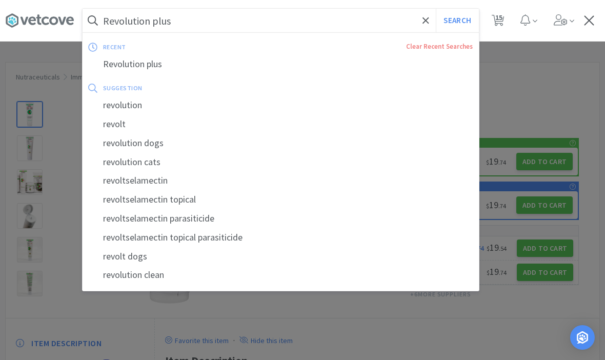
select select "4"
select select "5"
select select "3"
select select "1"
select select "4"
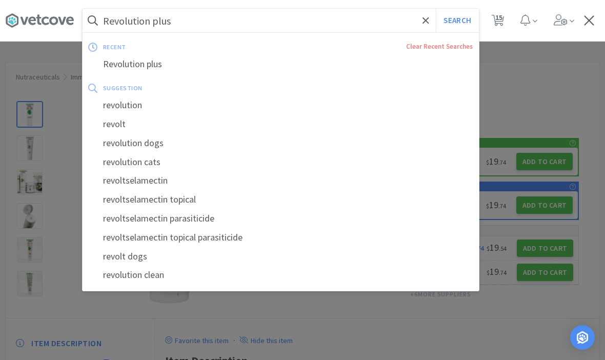
select select "2"
select select "1"
select select "2"
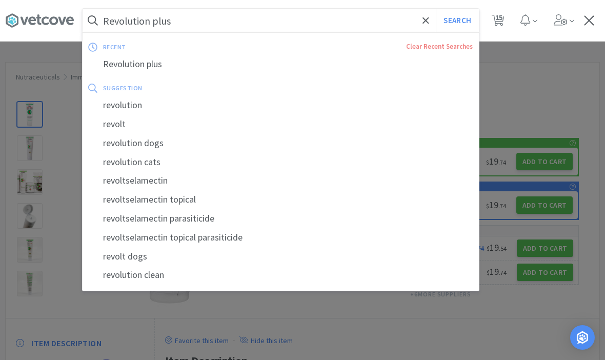
select select "100"
select select "2"
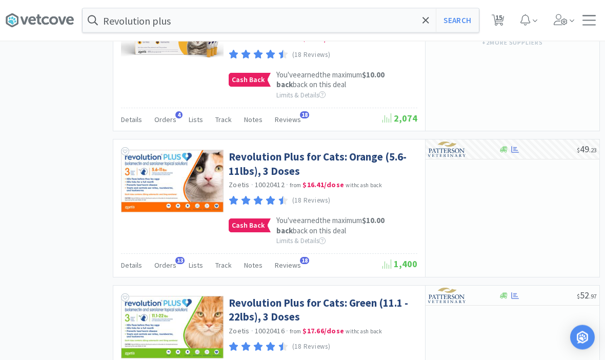
scroll to position [690, 0]
click at [169, 261] on span "Orders" at bounding box center [165, 265] width 22 height 9
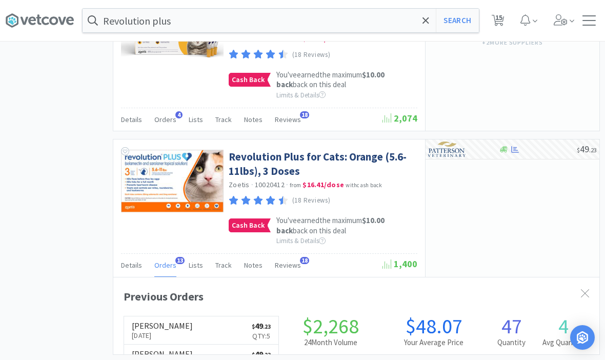
scroll to position [275, 486]
click at [165, 261] on span "Orders" at bounding box center [165, 265] width 22 height 9
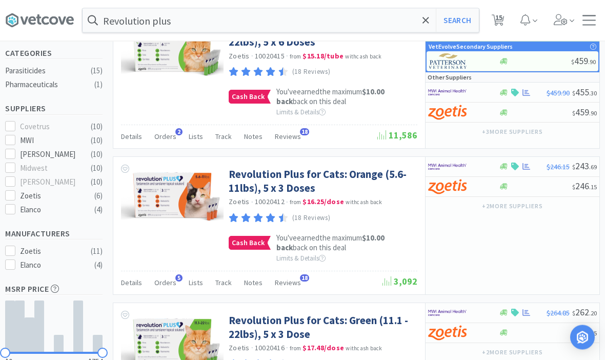
scroll to position [234, 0]
click at [502, 17] on span "15" at bounding box center [499, 17] width 7 height 41
select select "100"
select select "2"
select select "6"
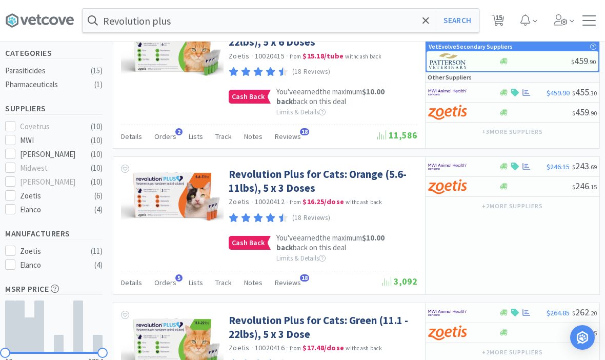
select select "4"
select select "2"
select select "4"
select select "5"
select select "3"
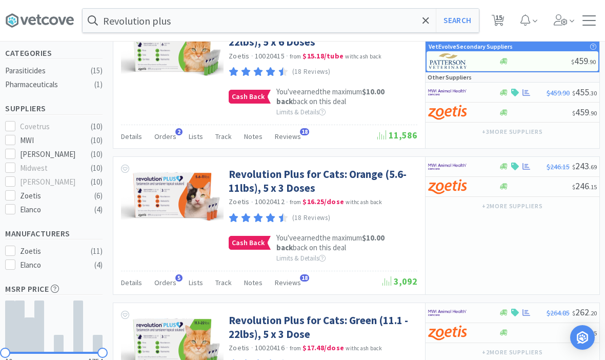
select select "1"
select select "4"
select select "2"
select select "1"
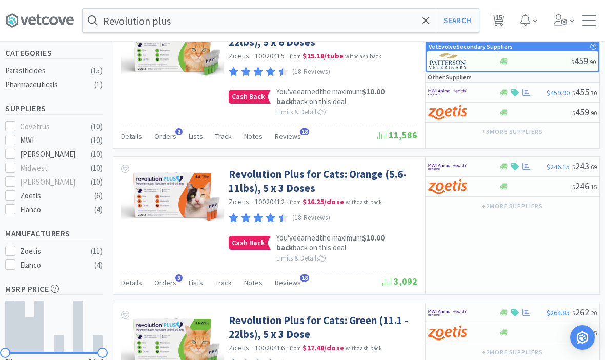
select select "2"
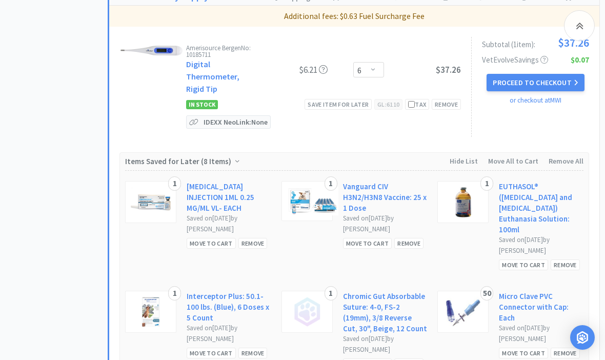
scroll to position [535, 0]
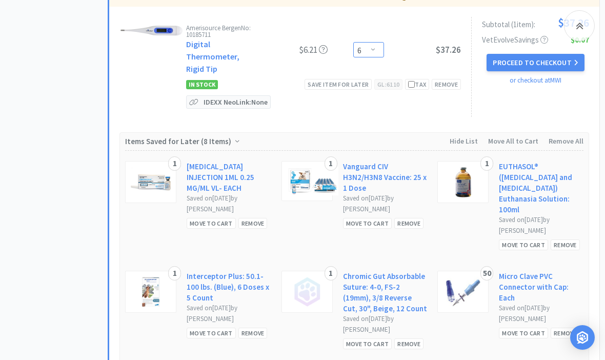
click at [377, 48] on select "Enter Quantity 1 2 3 4 5 6 7 8 9 10 11 12 13 14 15 16 17 18 19 20 Enter Quantity" at bounding box center [369, 49] width 31 height 15
select select "5"
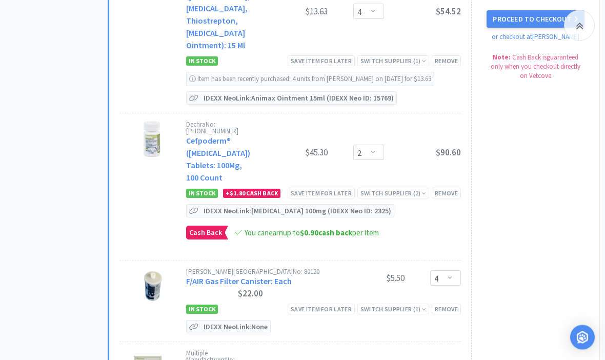
scroll to position [1066, 0]
click at [371, 160] on select "Enter Quantity 1 2 3 4 5 6 7 8 9 10 11 12 13 14 15 16 17 18 19 20 Enter Quantity" at bounding box center [369, 152] width 31 height 15
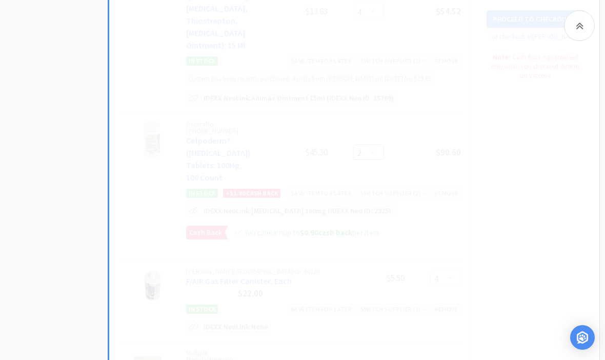
select select "1"
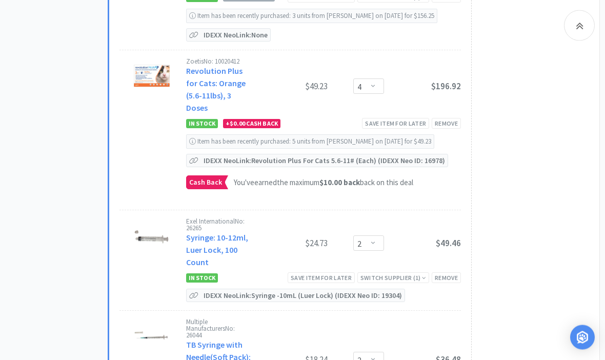
scroll to position [1717, 0]
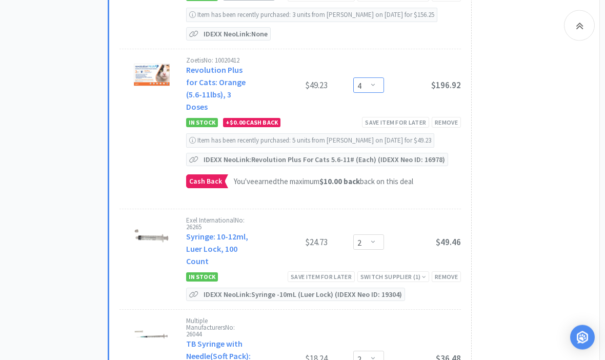
click at [378, 93] on select "Enter Quantity 1 2 3 4 5 6 7 8 9 10 11 12 13 14 15 16 17 18 19 20 Enter Quantity" at bounding box center [369, 85] width 31 height 15
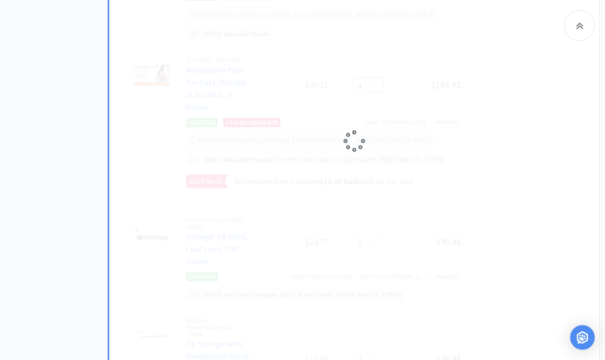
select select "3"
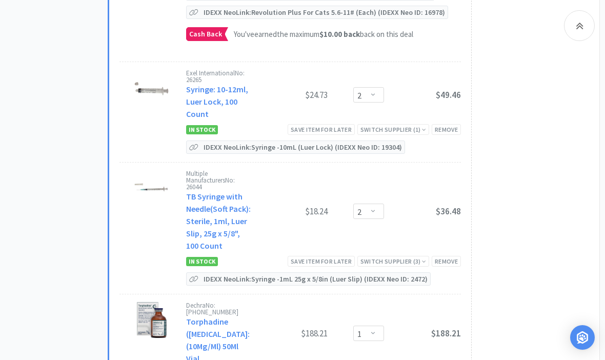
scroll to position [1859, 0]
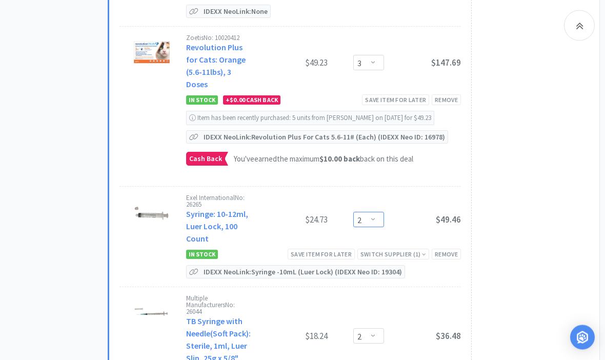
click at [375, 228] on select "Enter Quantity 1 2 3 4 5 6 7 8 9 10 11 12 13 14 15 16 17 18 19 20 Enter Quantity" at bounding box center [369, 219] width 31 height 15
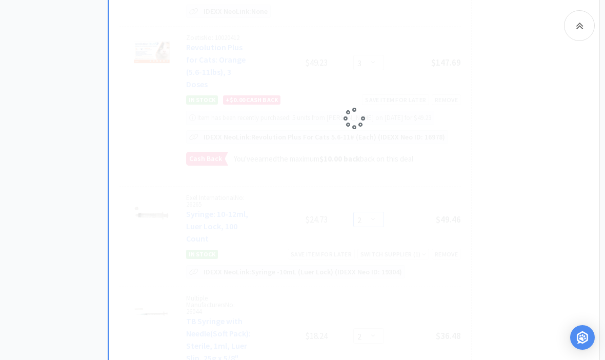
select select "1"
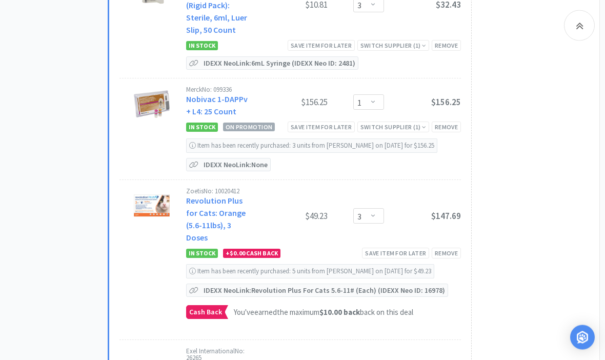
scroll to position [1586, 0]
click at [375, 224] on select "Enter Quantity 1 2 3 4 5 6 7 8 9 10 11 12 13 14 15 16 17 18 19 20 Enter Quantity" at bounding box center [369, 215] width 31 height 15
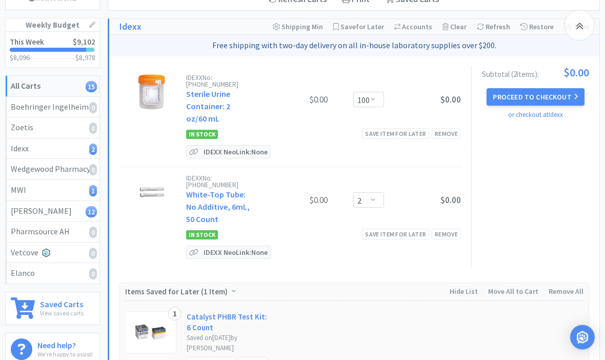
scroll to position [117, 0]
click at [383, 101] on select "Enter Quantity 1 2 3 4 5 6 7 8 9 10 11 12 13 14 15 16 17 18 19 20 100 Enter Qua…" at bounding box center [369, 98] width 31 height 15
type input "150"
click at [396, 100] on button "Update" at bounding box center [400, 97] width 34 height 15
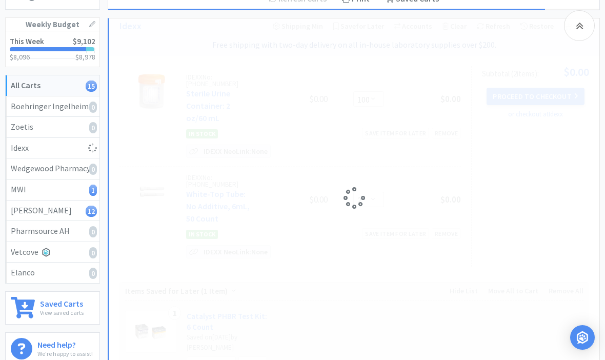
select select "150"
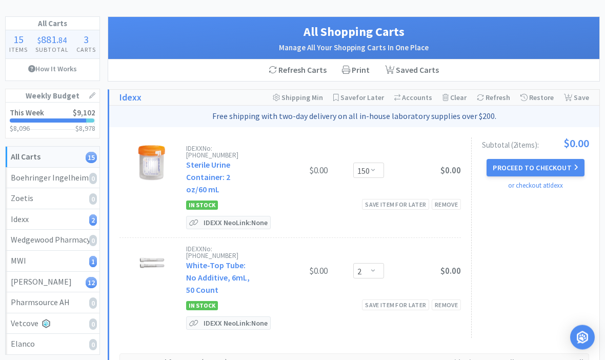
scroll to position [45, 0]
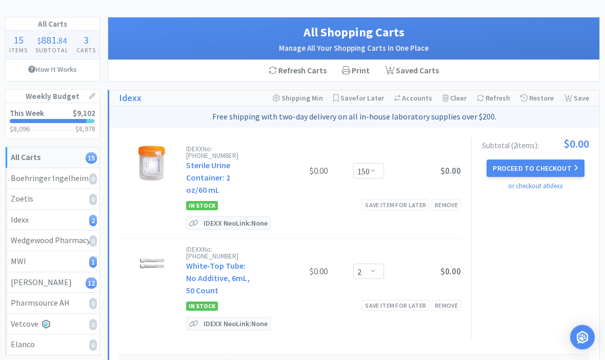
click at [219, 227] on p "IDEXX Neo Link: None" at bounding box center [235, 224] width 69 height 12
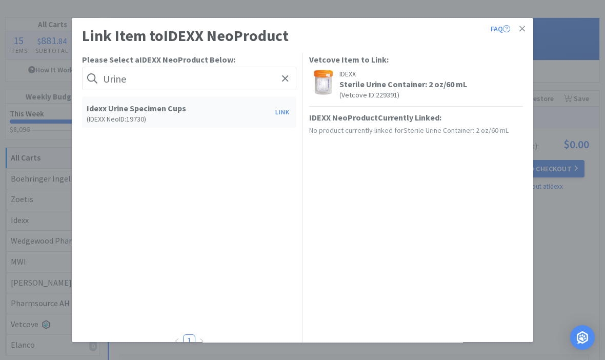
type input "Urine"
click at [281, 116] on button "Link" at bounding box center [282, 112] width 25 height 14
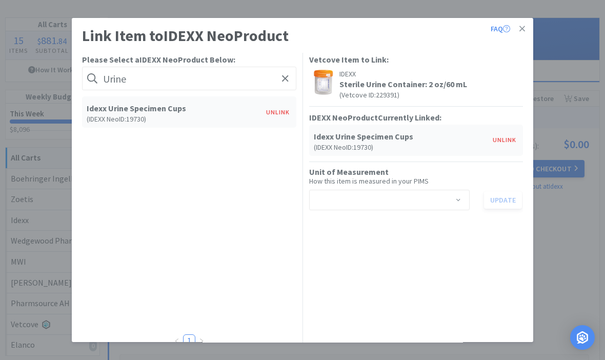
scroll to position [45, 0]
click at [531, 32] on link at bounding box center [523, 29] width 18 height 22
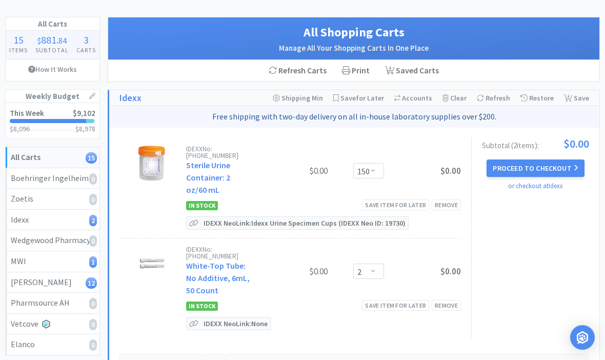
click at [220, 326] on p "IDEXX Neo Link: None" at bounding box center [235, 324] width 69 height 12
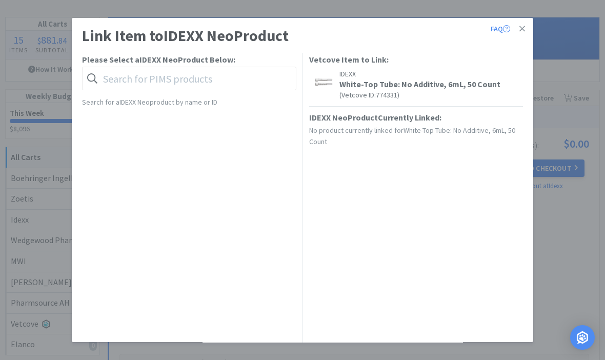
scroll to position [45, 0]
type input "White top"
click at [283, 117] on button "Link" at bounding box center [282, 112] width 25 height 14
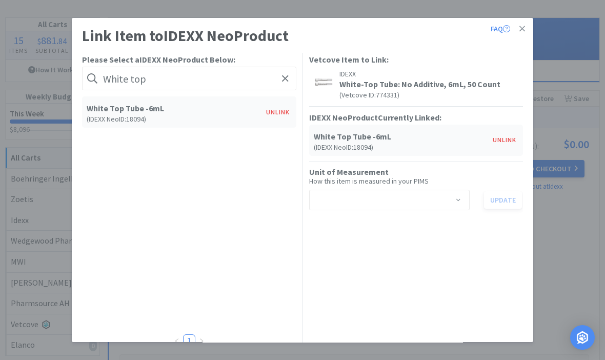
scroll to position [45, 0]
click at [524, 33] on icon at bounding box center [523, 28] width 6 height 9
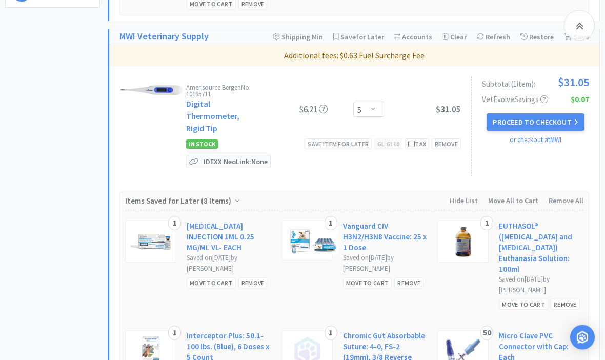
scroll to position [477, 0]
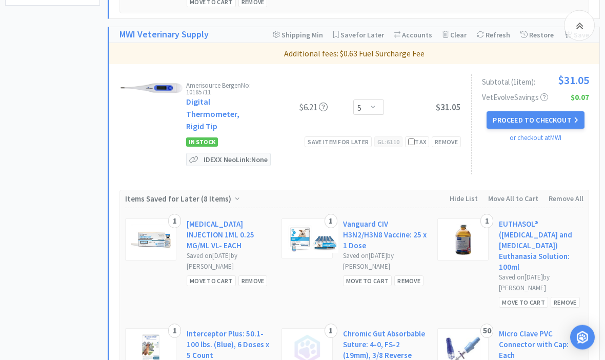
click at [227, 160] on p "IDEXX Neo Link: None" at bounding box center [235, 160] width 69 height 12
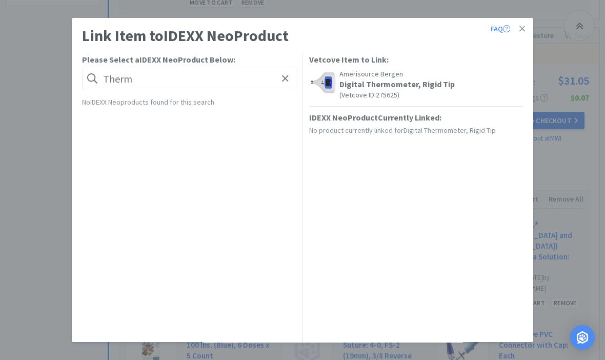
type input "Ther"
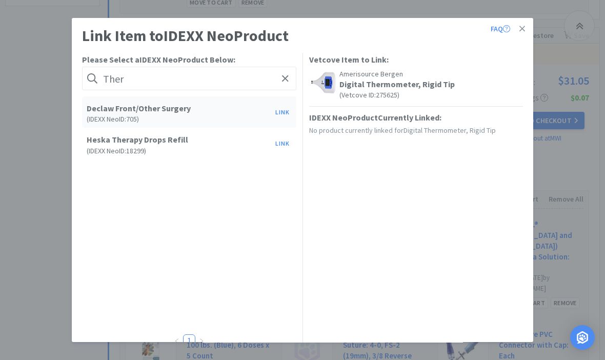
click at [528, 31] on link at bounding box center [523, 29] width 18 height 22
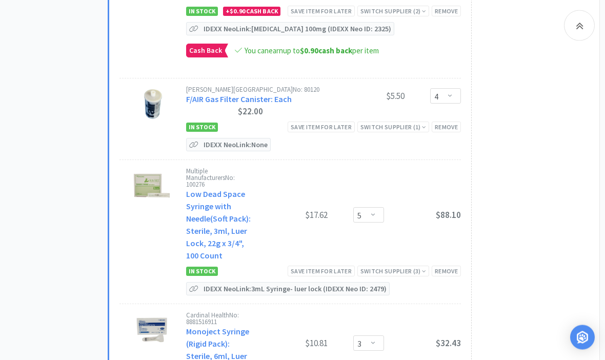
scroll to position [1257, 0]
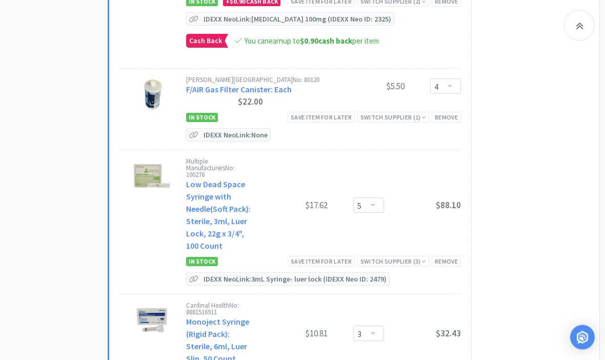
click at [222, 142] on div "IDEXX Neo Link: None" at bounding box center [228, 135] width 85 height 13
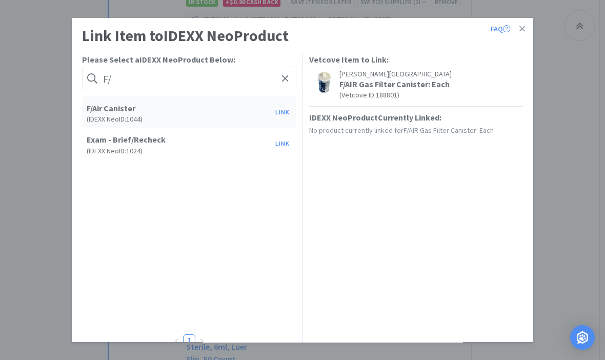
type input "F/"
click at [287, 117] on button "Link" at bounding box center [282, 112] width 25 height 14
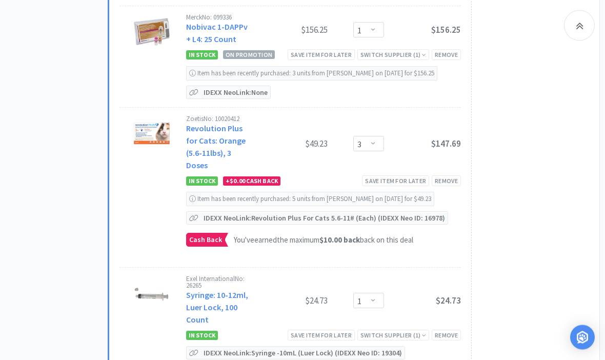
scroll to position [1667, 0]
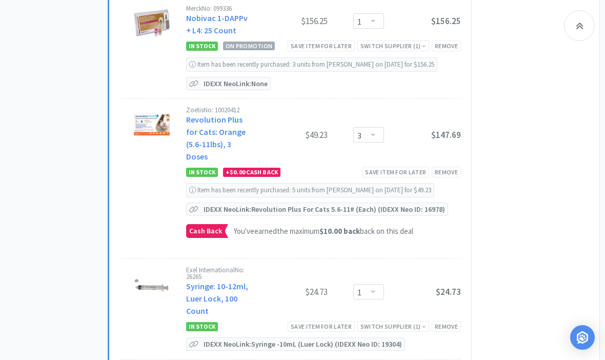
click at [215, 90] on p "IDEXX Neo Link: None" at bounding box center [235, 83] width 69 height 12
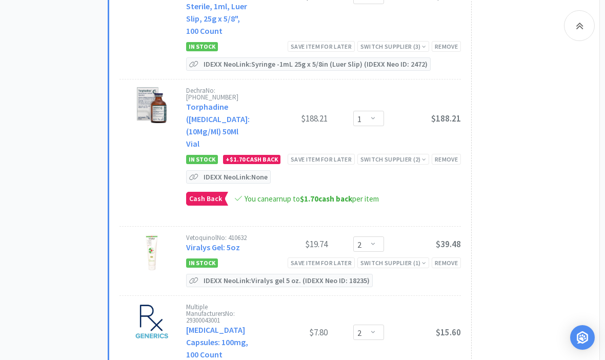
scroll to position [2081, 0]
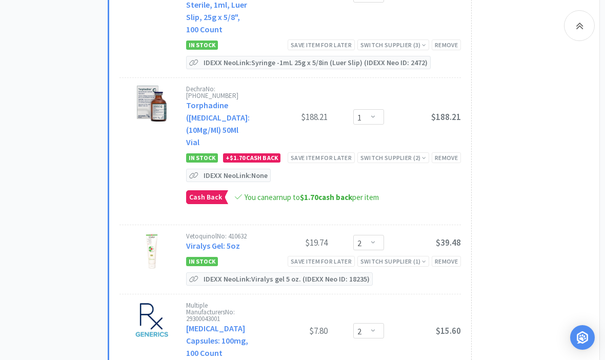
click at [226, 182] on p "IDEXX Neo Link: None" at bounding box center [235, 175] width 69 height 12
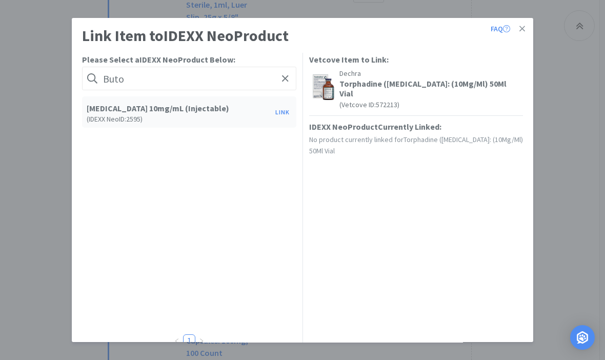
type input "Buto"
click at [283, 115] on button "Link" at bounding box center [282, 112] width 25 height 14
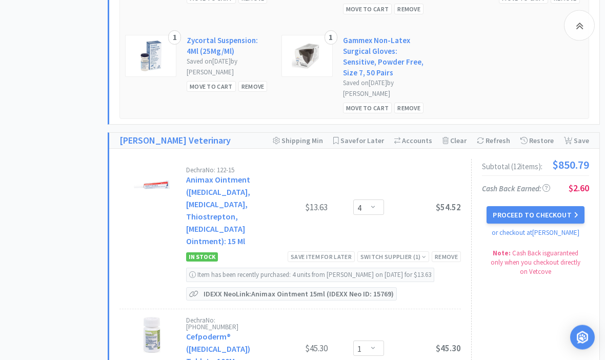
click at [557, 216] on button "Proceed to Checkout" at bounding box center [535, 215] width 97 height 17
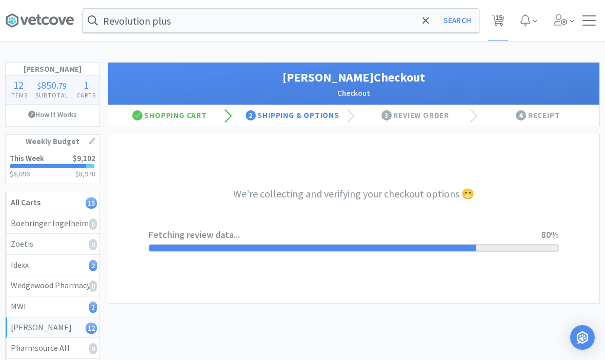
select select "1"
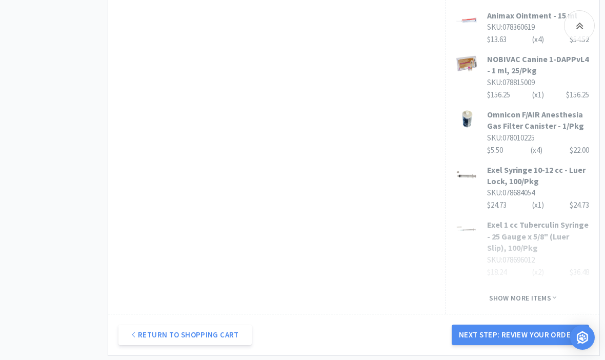
scroll to position [716, 0]
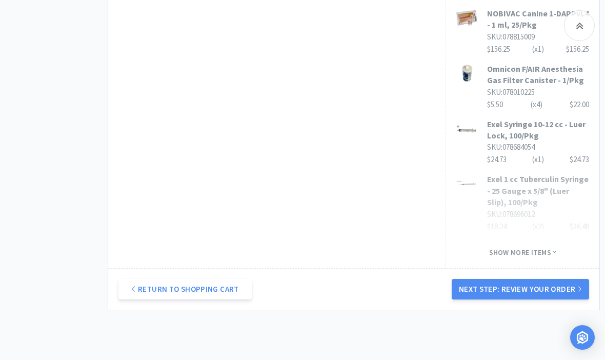
click at [563, 279] on button "Next Step: Review Your Order" at bounding box center [521, 289] width 138 height 21
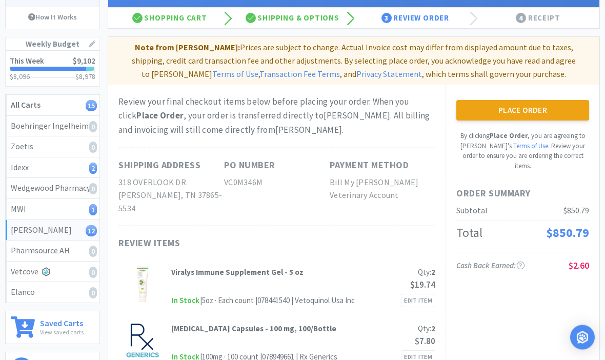
scroll to position [97, 0]
click at [541, 113] on button "Place Order" at bounding box center [523, 110] width 133 height 21
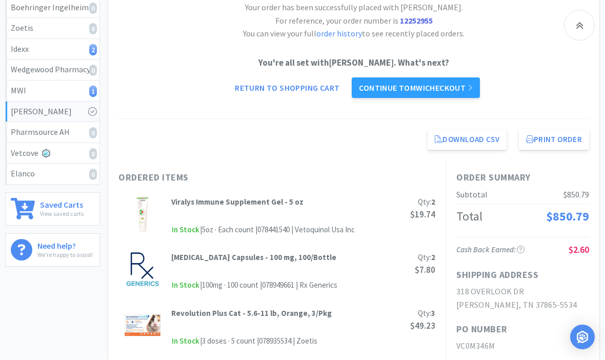
scroll to position [213, 0]
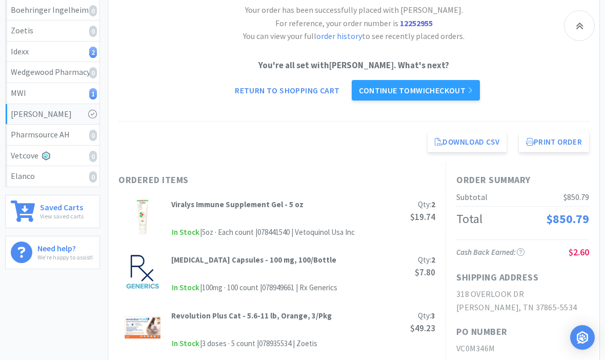
click at [458, 97] on link "Continue to MWI checkout" at bounding box center [416, 90] width 128 height 21
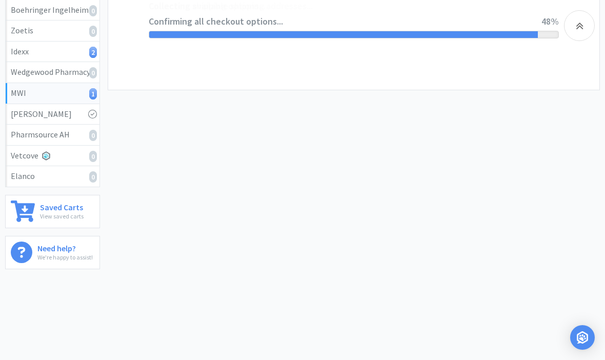
select select "STD_"
select select "FED"
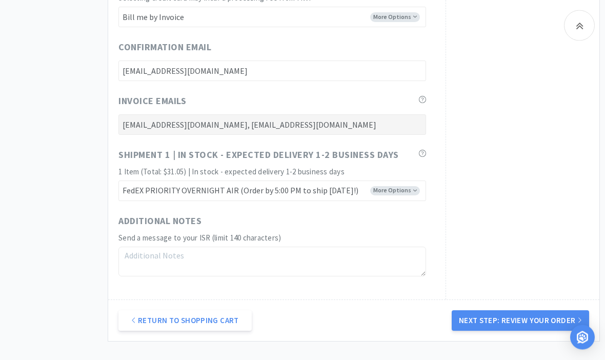
scroll to position [573, 0]
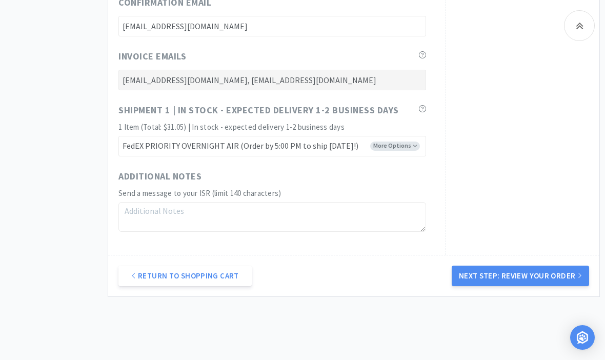
click at [552, 274] on button "Next Step: Review Your Order" at bounding box center [521, 276] width 138 height 21
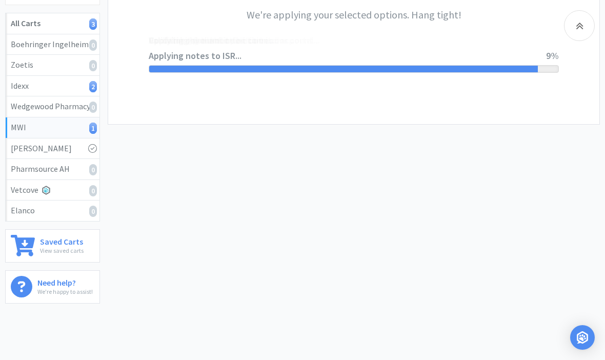
scroll to position [0, 0]
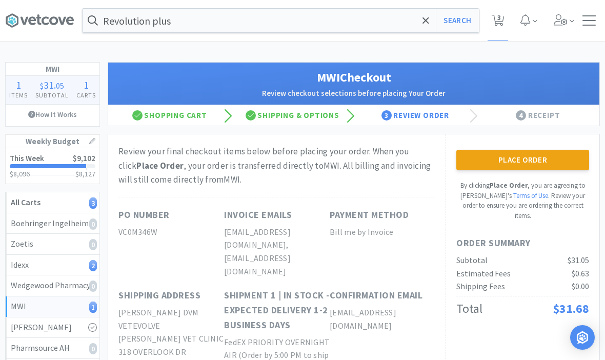
click at [542, 169] on button "Place Order" at bounding box center [523, 160] width 133 height 21
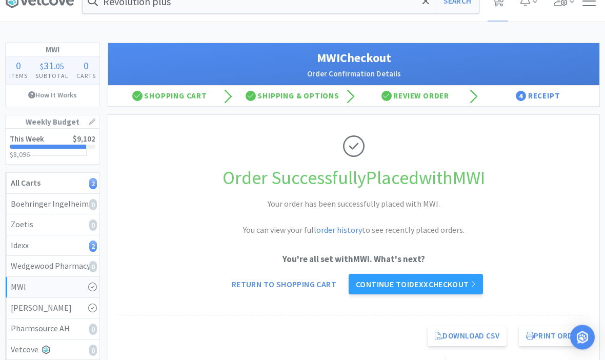
scroll to position [66, 0]
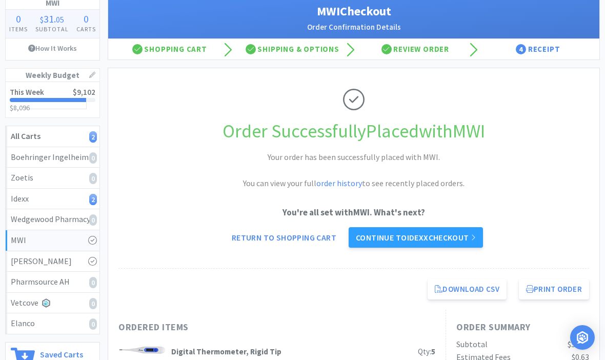
click at [469, 235] on link "Continue to Idexx checkout" at bounding box center [416, 237] width 134 height 21
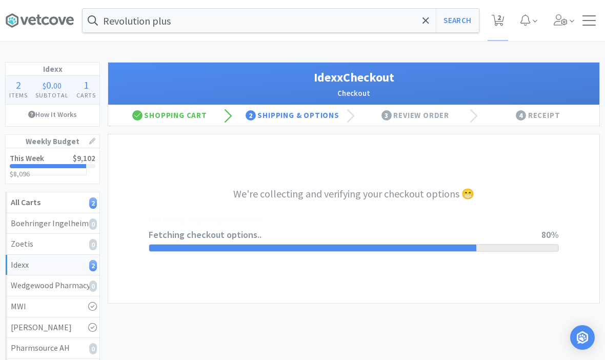
select select "900"
select select "003"
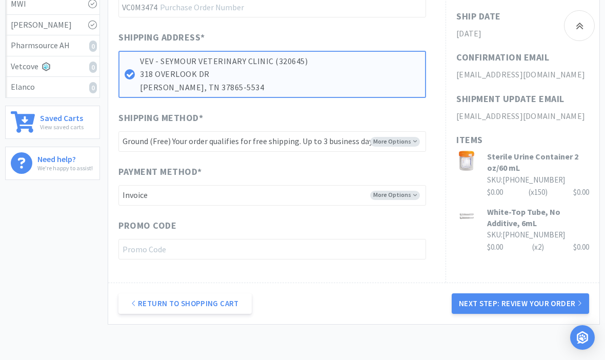
click at [556, 302] on button "Next Step: Review Your Order" at bounding box center [521, 303] width 138 height 21
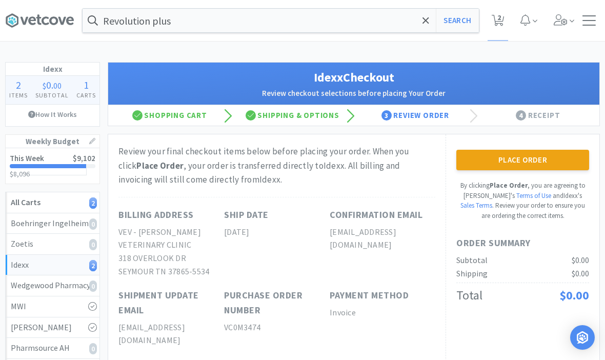
click at [563, 157] on button "Place Order" at bounding box center [523, 160] width 133 height 21
